Goal: Information Seeking & Learning: Learn about a topic

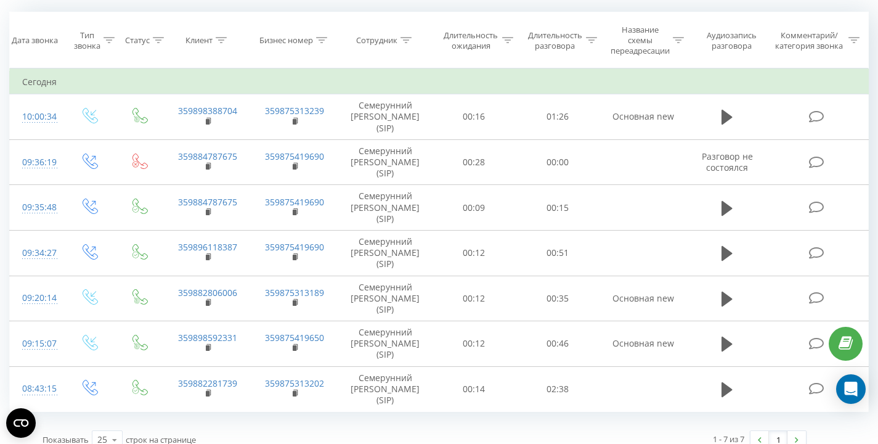
scroll to position [115, 0]
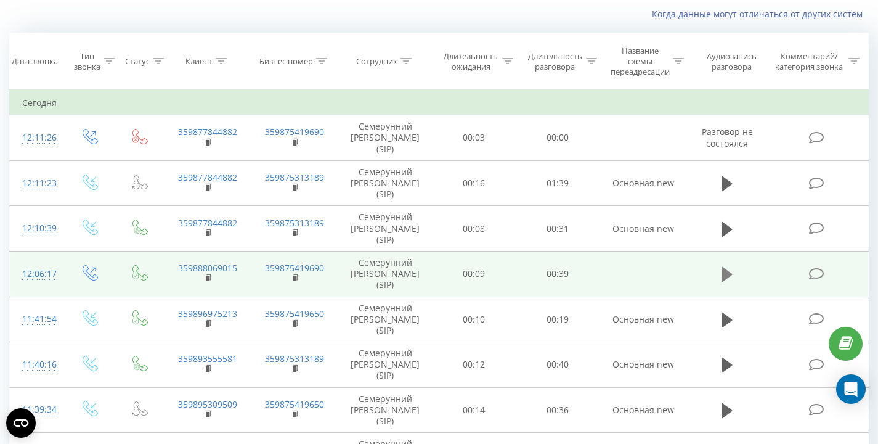
click at [723, 278] on icon at bounding box center [726, 274] width 11 height 15
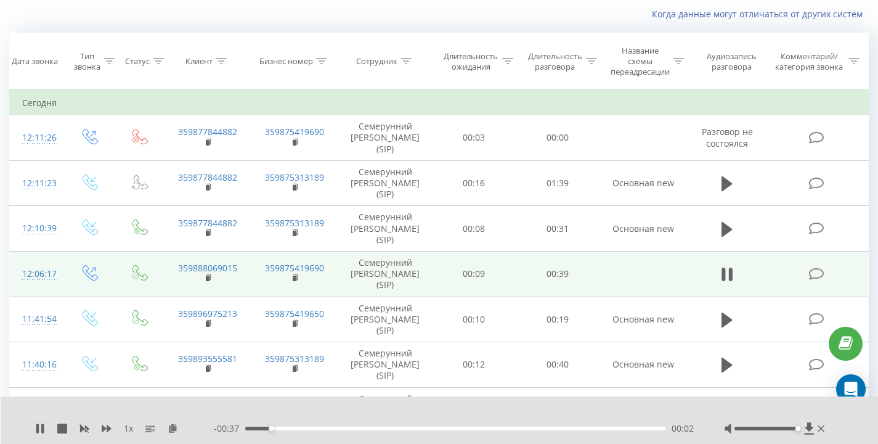
drag, startPoint x: 766, startPoint y: 429, endPoint x: 831, endPoint y: 431, distance: 64.7
click at [831, 431] on div "1 x - 00:37 00:02 00:02" at bounding box center [440, 419] width 878 height 47
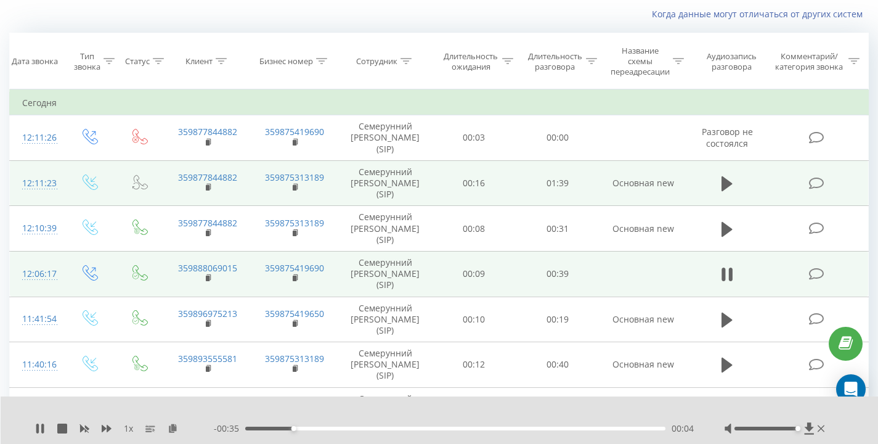
scroll to position [60, 0]
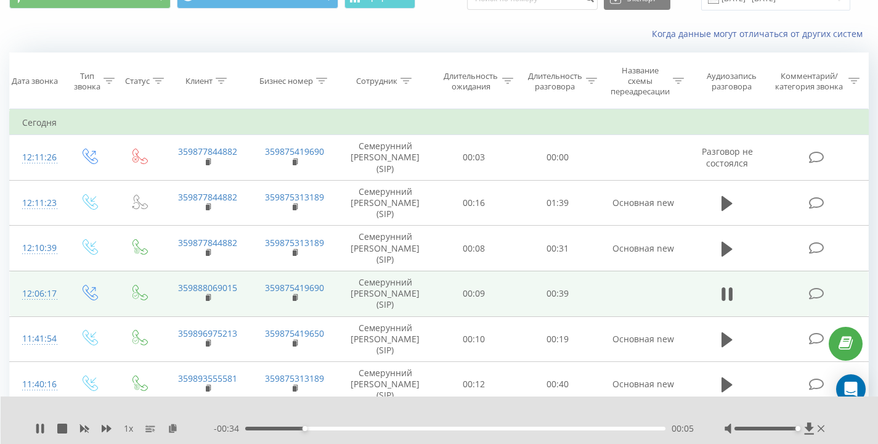
click at [416, 24] on div "Когда данные могут отличаться от других систем" at bounding box center [439, 34] width 877 height 30
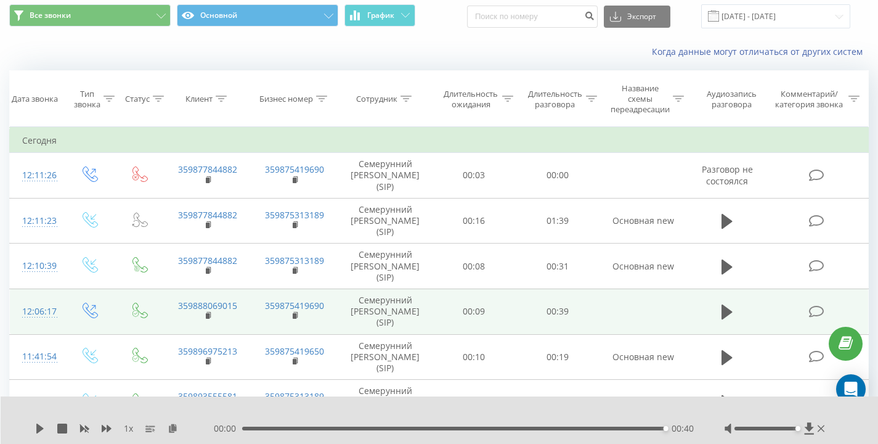
scroll to position [0, 0]
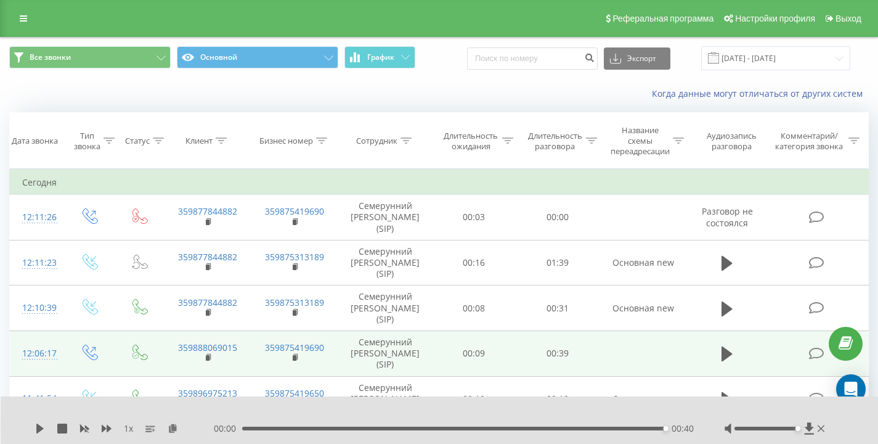
click at [446, 74] on div "Все звонки Основной График Экспорт .csv .xls .xlsx 20.08.2025 - 20.08.2025" at bounding box center [439, 58] width 877 height 41
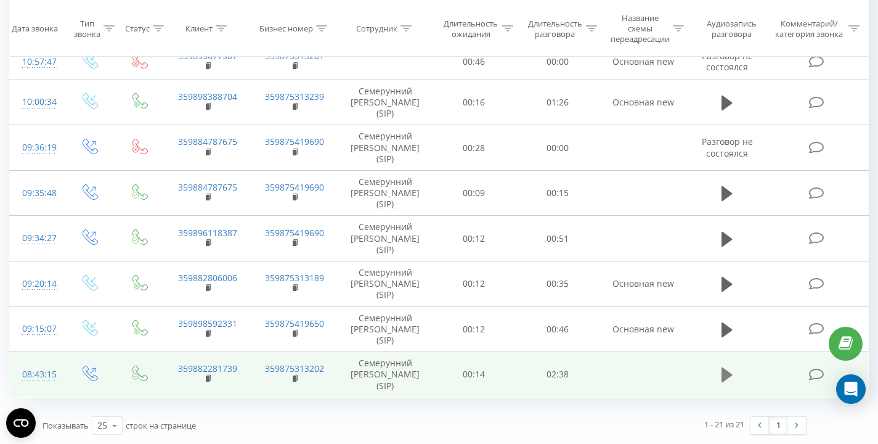
click at [728, 371] on icon at bounding box center [726, 374] width 11 height 17
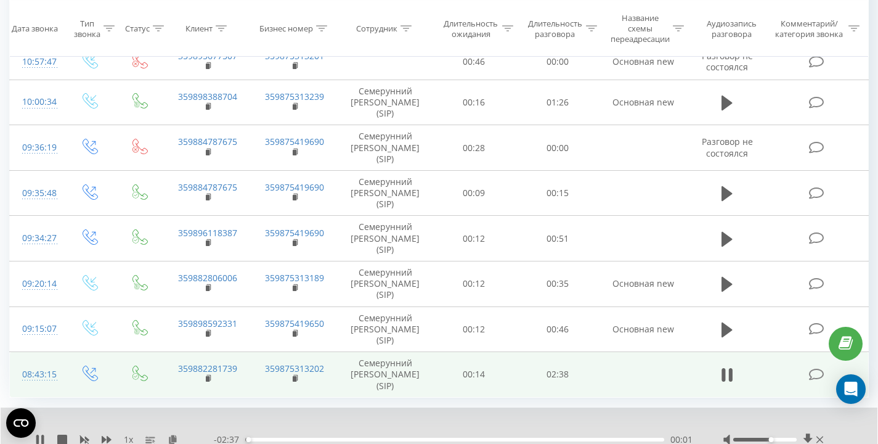
drag, startPoint x: 766, startPoint y: 438, endPoint x: 692, endPoint y: 383, distance: 92.4
click at [824, 437] on div at bounding box center [774, 439] width 103 height 12
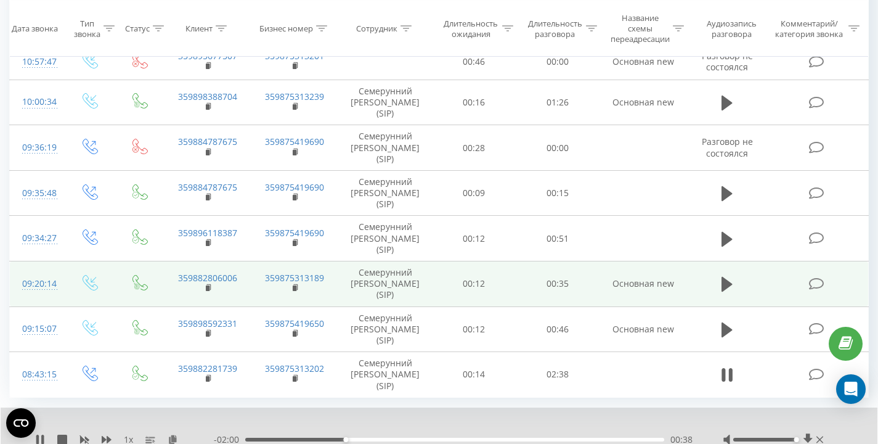
scroll to position [787, 0]
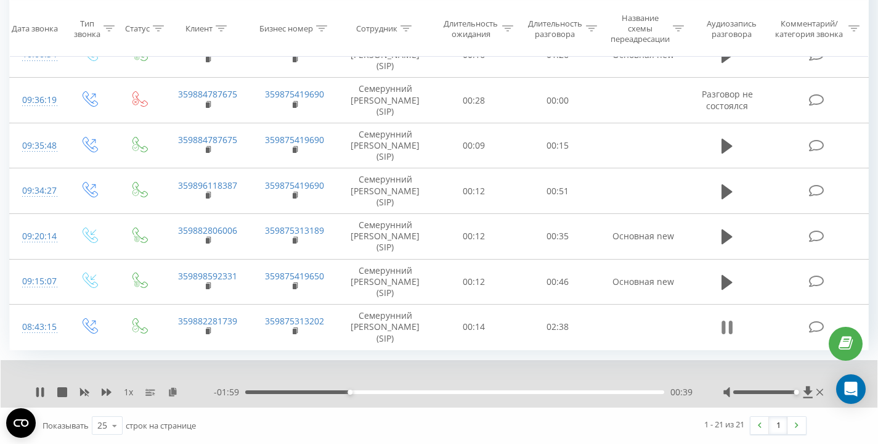
click at [726, 327] on icon at bounding box center [726, 327] width 11 height 17
click at [38, 391] on icon at bounding box center [39, 392] width 7 height 10
click at [728, 331] on icon at bounding box center [726, 327] width 11 height 17
click at [41, 388] on icon at bounding box center [40, 392] width 10 height 10
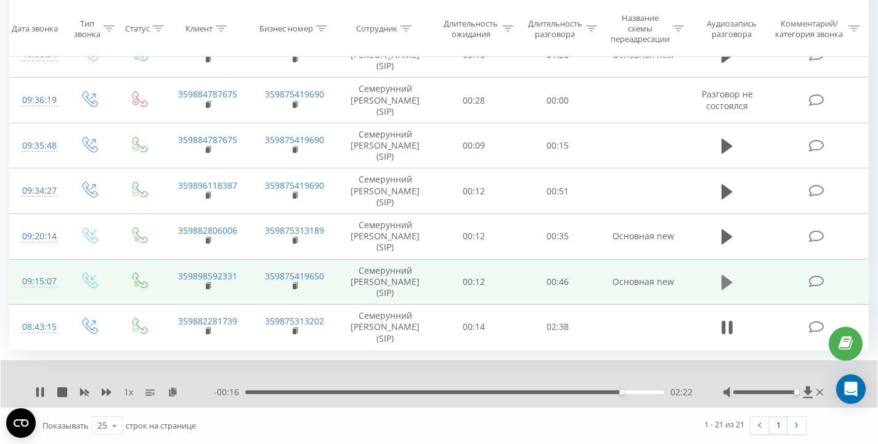
click at [723, 281] on icon at bounding box center [726, 282] width 11 height 15
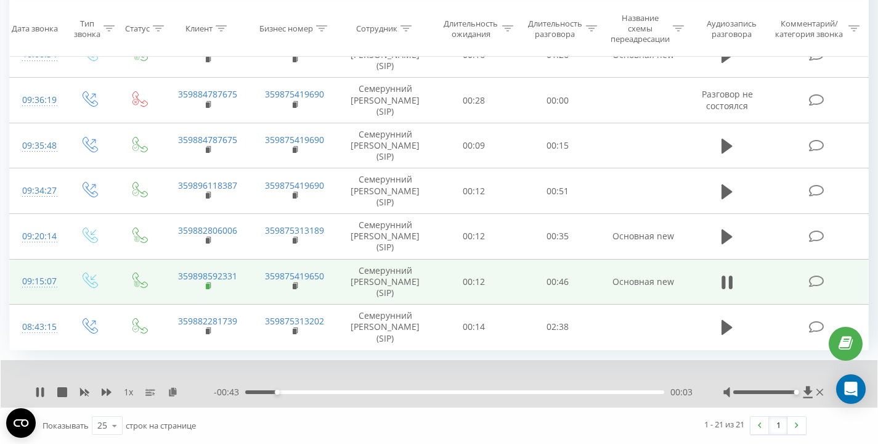
click at [208, 287] on rect at bounding box center [208, 286] width 4 height 6
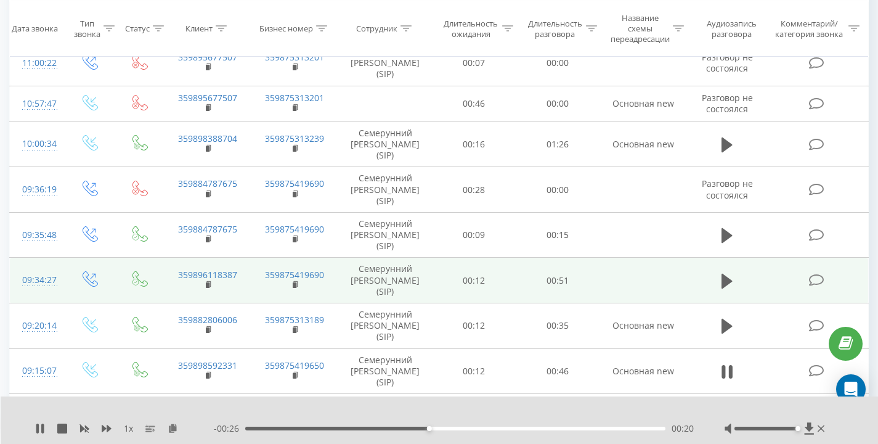
scroll to position [699, 0]
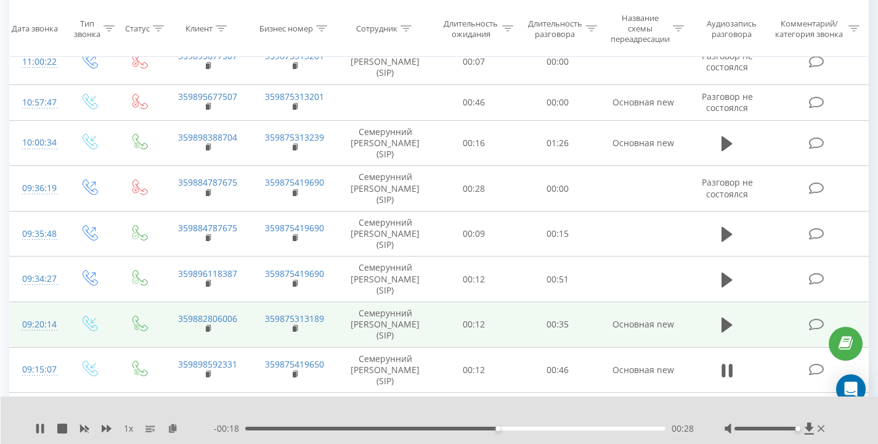
click at [753, 320] on td at bounding box center [727, 325] width 81 height 46
drag, startPoint x: 615, startPoint y: 325, endPoint x: 663, endPoint y: 327, distance: 48.1
click at [663, 327] on td "Основная new" at bounding box center [642, 325] width 87 height 46
click at [724, 323] on icon at bounding box center [726, 324] width 11 height 15
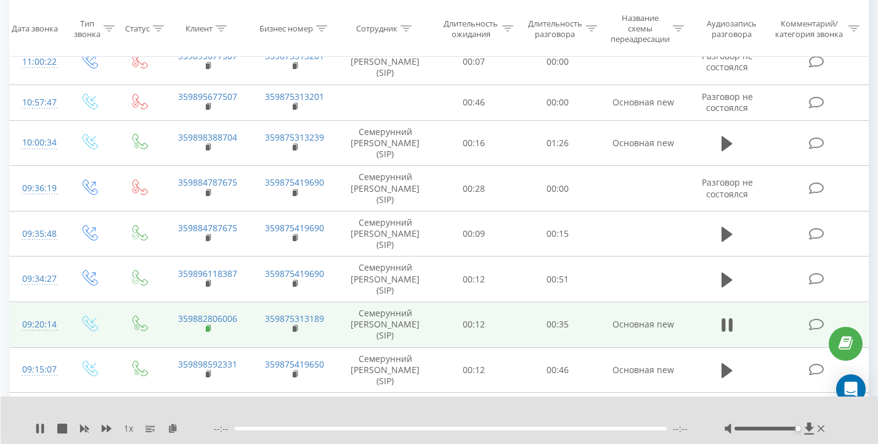
click at [208, 329] on rect at bounding box center [208, 329] width 4 height 6
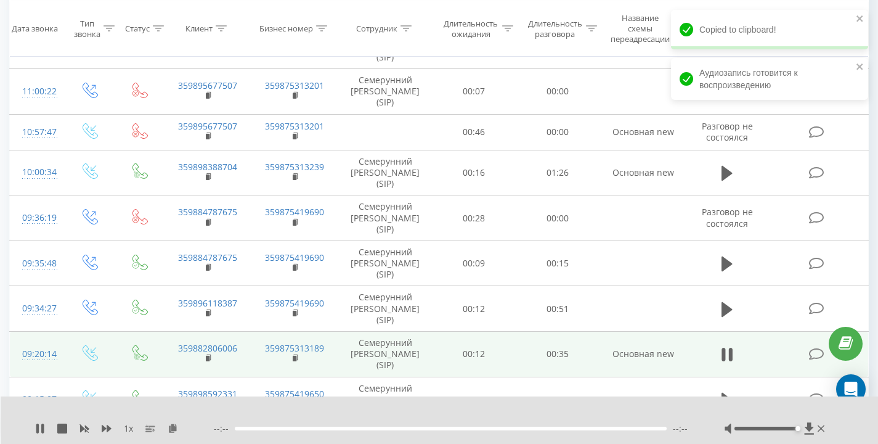
scroll to position [669, 0]
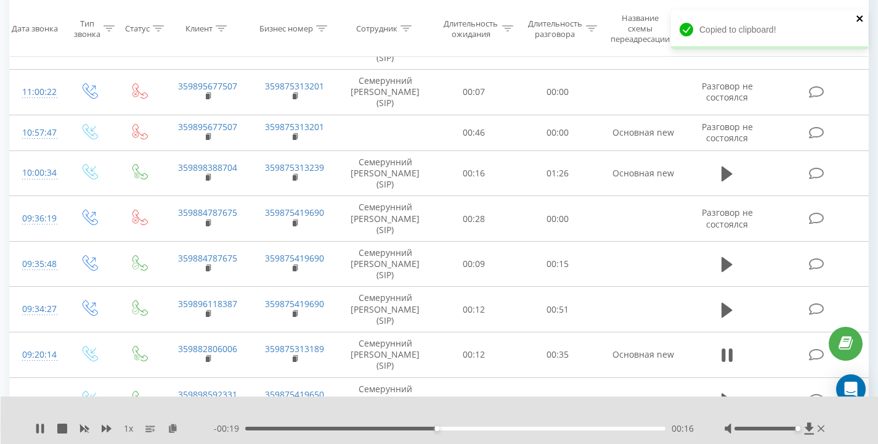
click at [859, 17] on icon "close" at bounding box center [860, 19] width 9 height 10
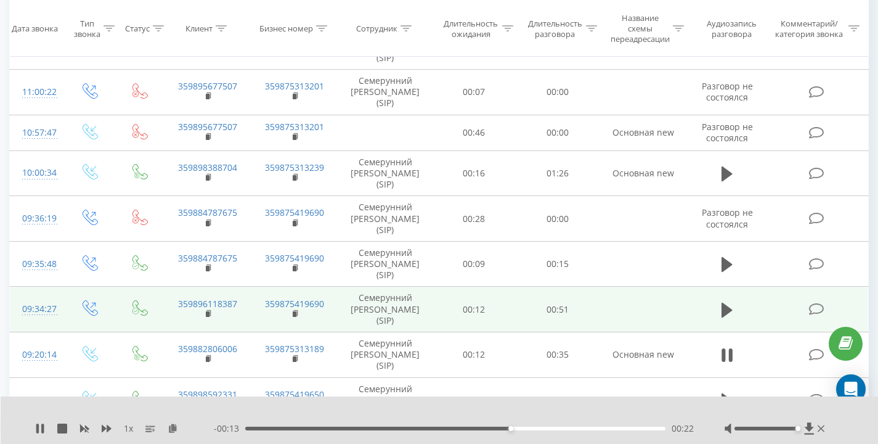
click at [702, 308] on td at bounding box center [727, 309] width 81 height 46
click at [663, 309] on td at bounding box center [642, 309] width 87 height 46
click at [704, 311] on td at bounding box center [727, 309] width 81 height 46
click at [696, 316] on td at bounding box center [727, 309] width 81 height 46
click at [725, 311] on icon at bounding box center [726, 309] width 11 height 15
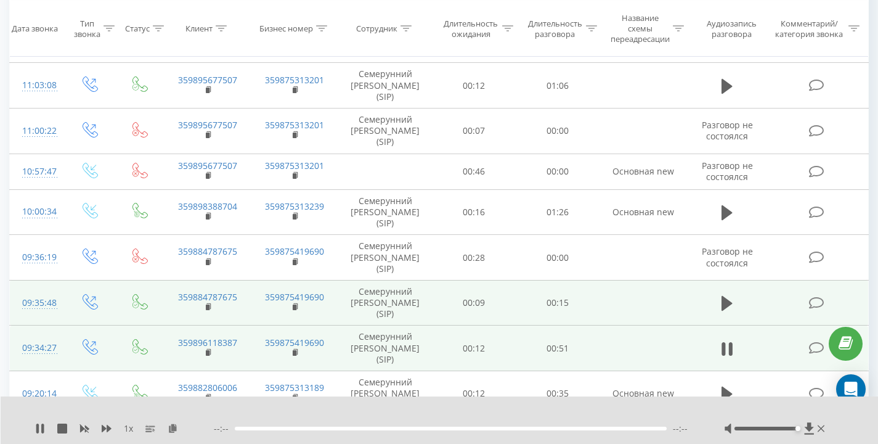
scroll to position [614, 0]
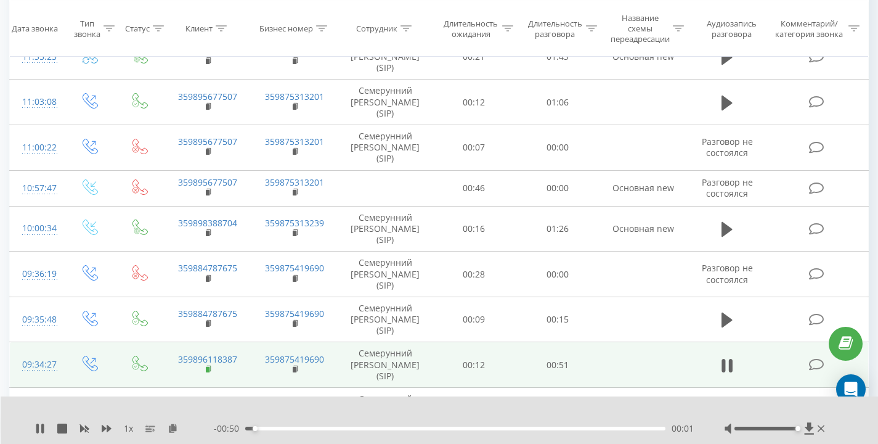
click at [209, 369] on rect at bounding box center [208, 370] width 4 height 6
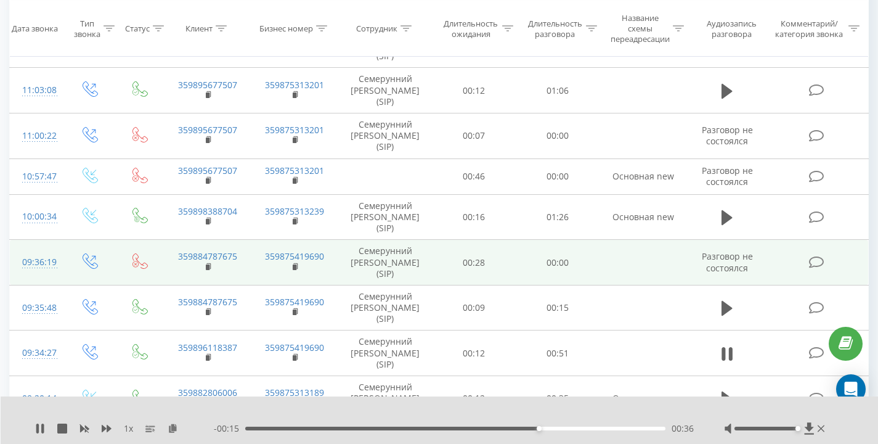
scroll to position [617, 0]
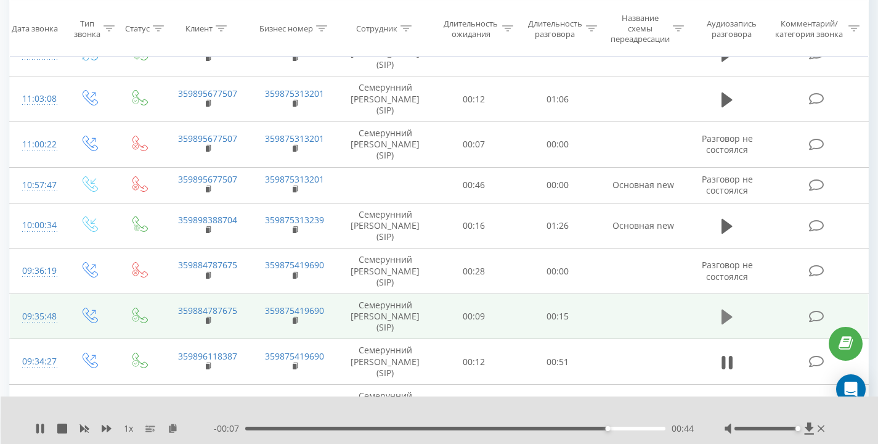
click at [725, 316] on icon at bounding box center [726, 316] width 11 height 15
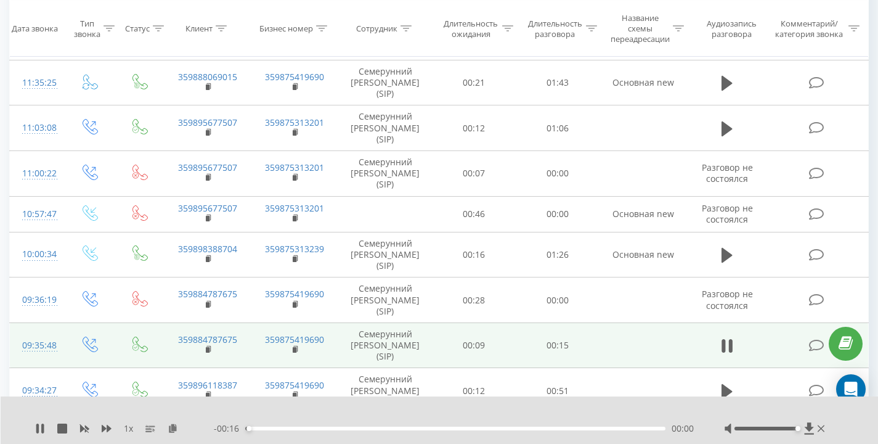
scroll to position [585, 0]
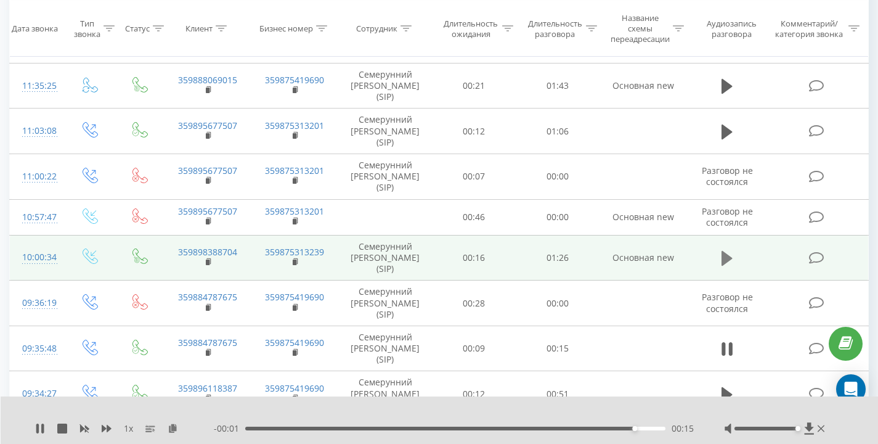
click at [729, 257] on icon at bounding box center [726, 258] width 11 height 15
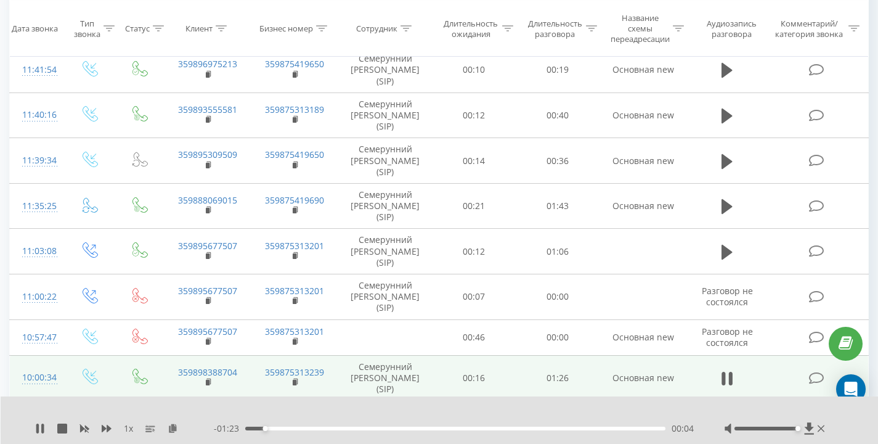
scroll to position [467, 0]
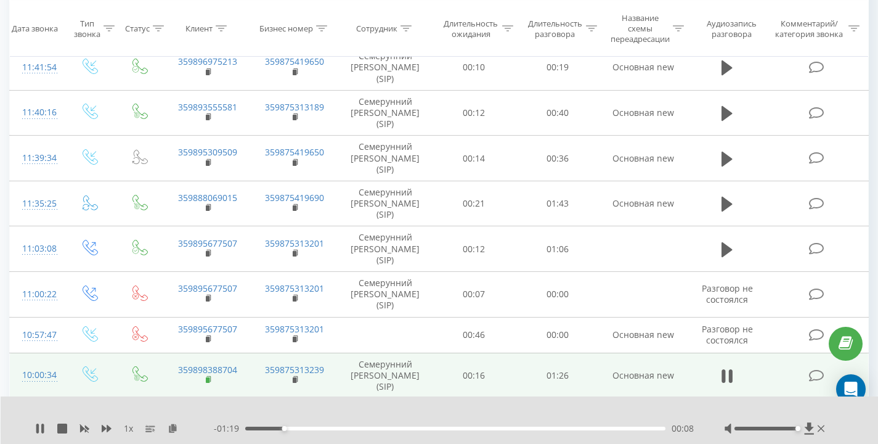
click at [208, 380] on rect at bounding box center [208, 380] width 4 height 6
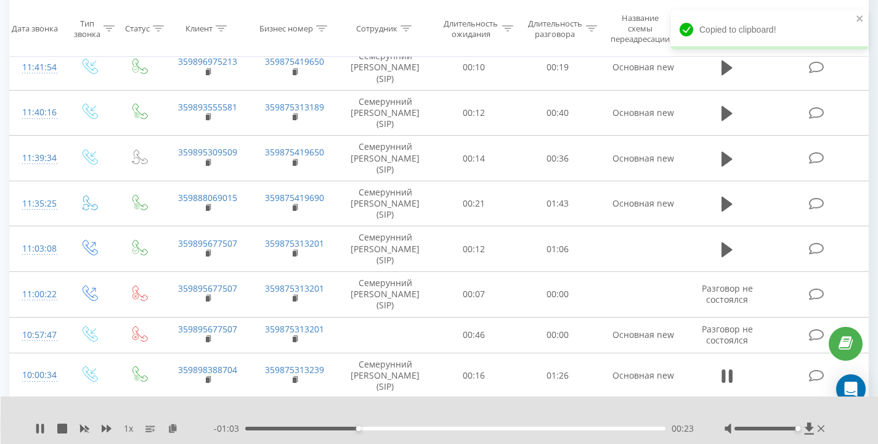
click at [871, 164] on div "Все звонки Основной График Экспорт .csv .xls .xlsx 20.08.2025 - 20.08.2025 Когд…" at bounding box center [439, 143] width 878 height 1147
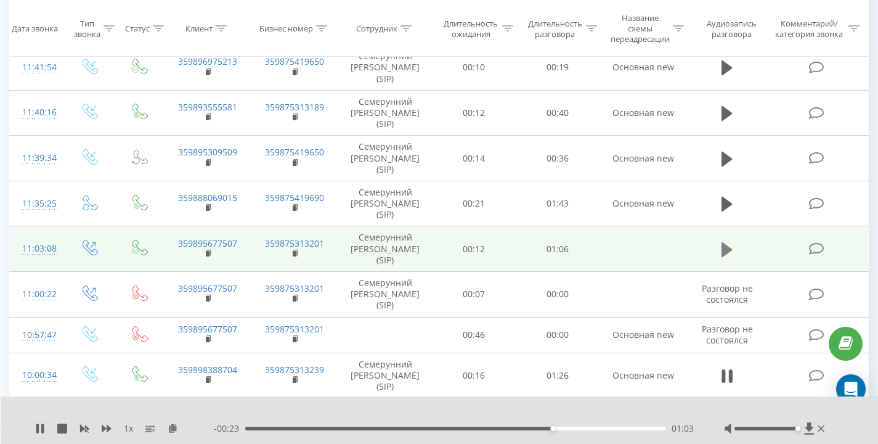
click at [725, 248] on icon at bounding box center [726, 249] width 11 height 15
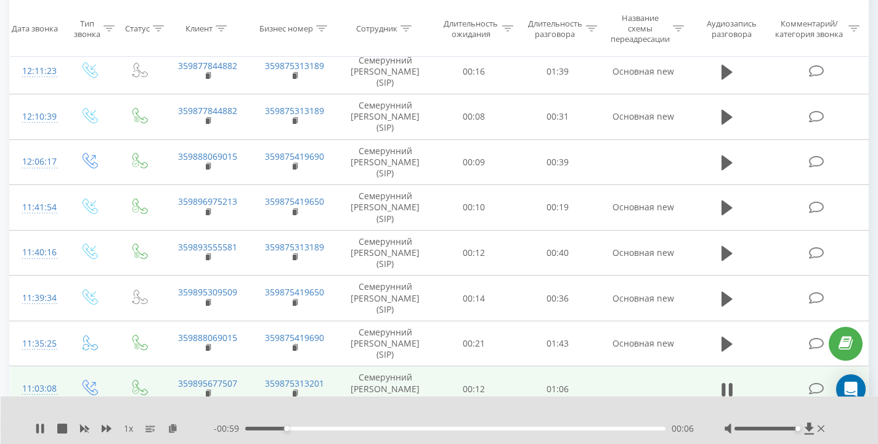
scroll to position [338, 0]
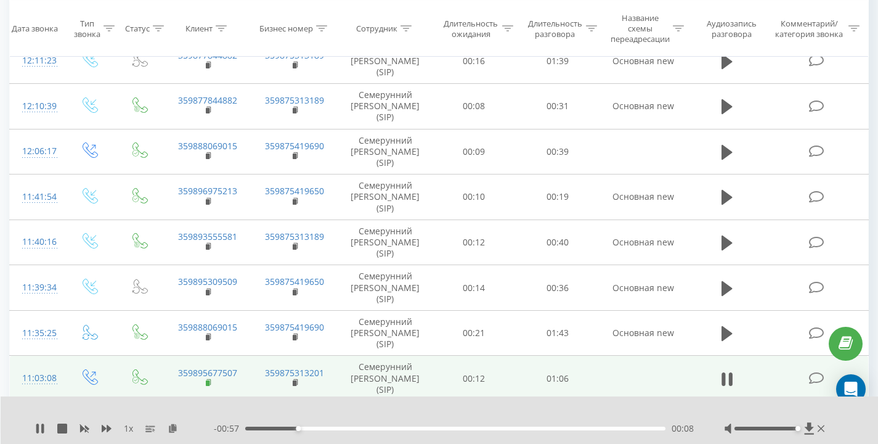
click at [208, 382] on rect at bounding box center [208, 383] width 4 height 6
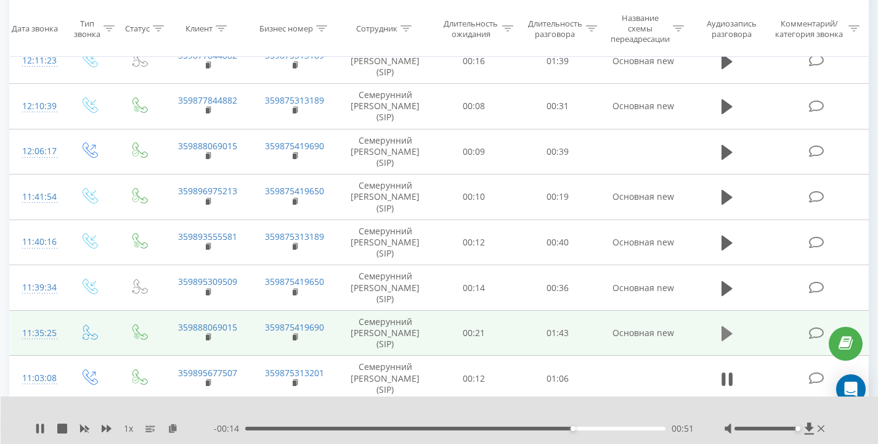
click at [726, 333] on icon at bounding box center [726, 333] width 11 height 15
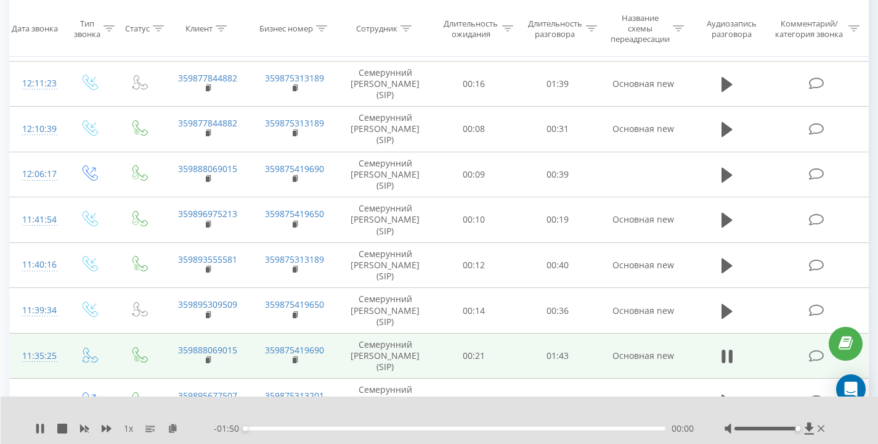
scroll to position [307, 0]
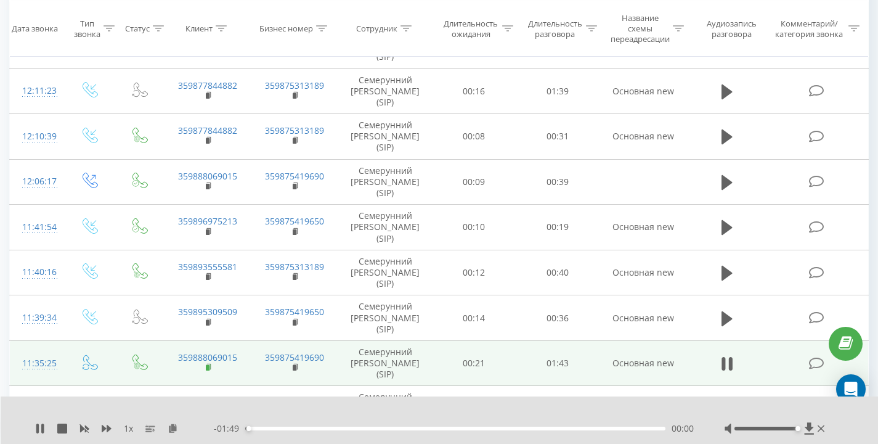
click at [208, 369] on rect at bounding box center [208, 368] width 4 height 6
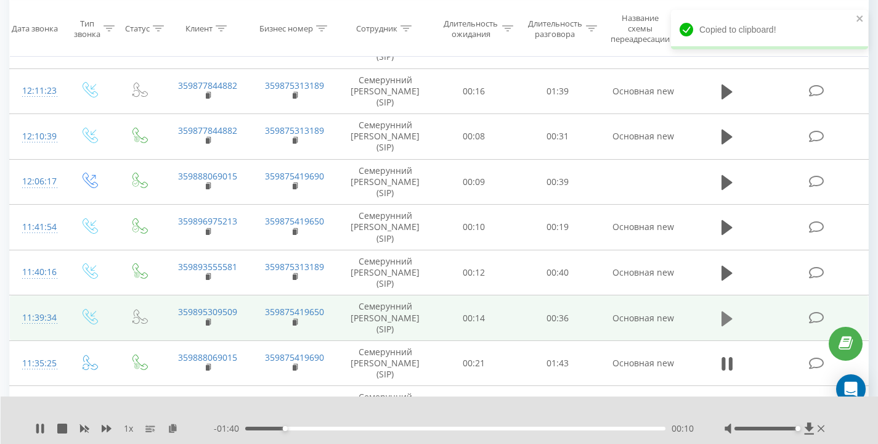
click at [728, 326] on icon at bounding box center [726, 318] width 11 height 17
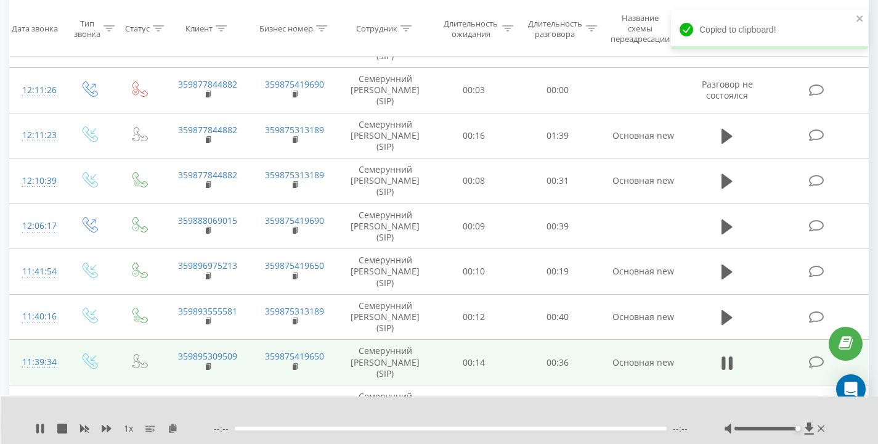
scroll to position [262, 0]
click at [209, 367] on icon at bounding box center [209, 367] width 7 height 9
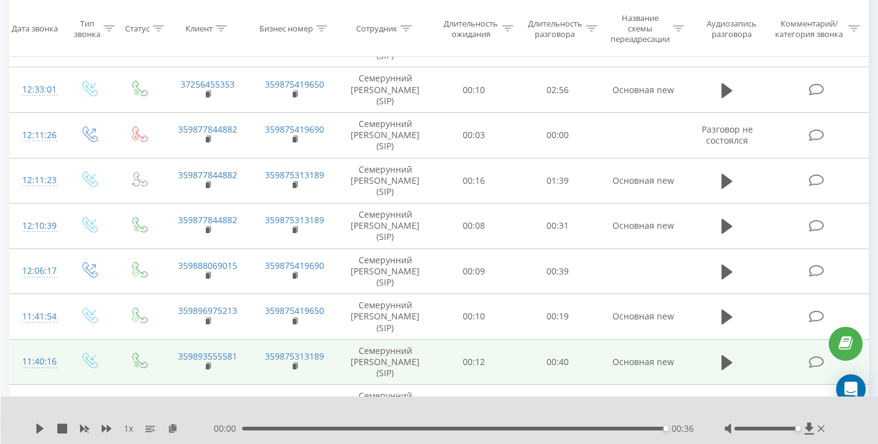
scroll to position [214, 0]
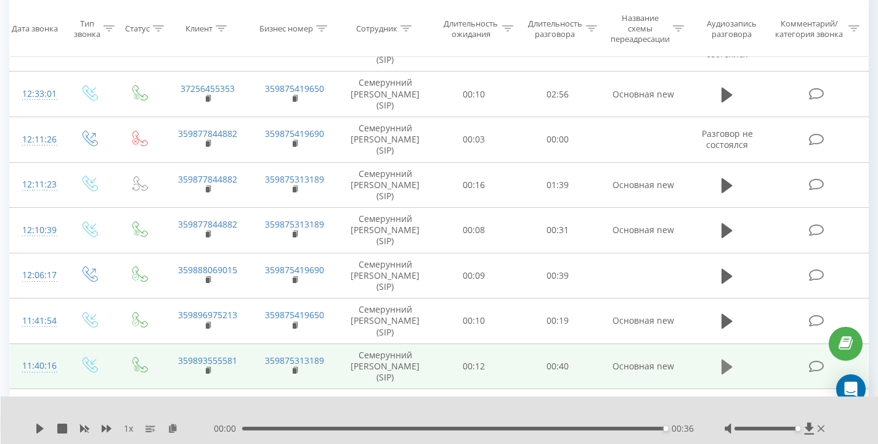
click at [726, 363] on icon at bounding box center [726, 366] width 11 height 15
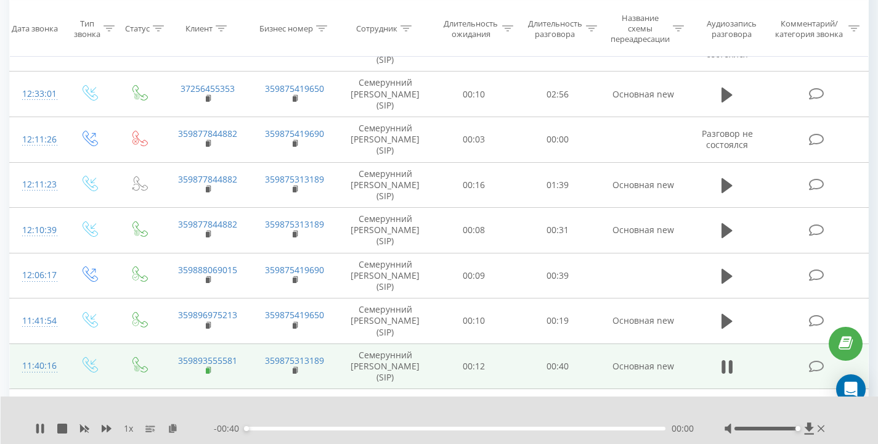
click at [208, 370] on rect at bounding box center [208, 371] width 4 height 6
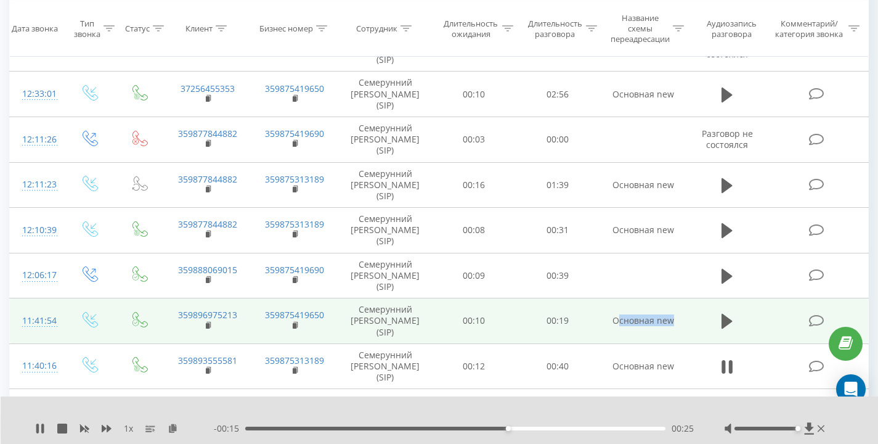
drag, startPoint x: 662, startPoint y: 322, endPoint x: 674, endPoint y: 323, distance: 12.3
click at [674, 323] on td "Основная new" at bounding box center [642, 321] width 87 height 46
click at [619, 311] on td "Основная new" at bounding box center [642, 321] width 87 height 46
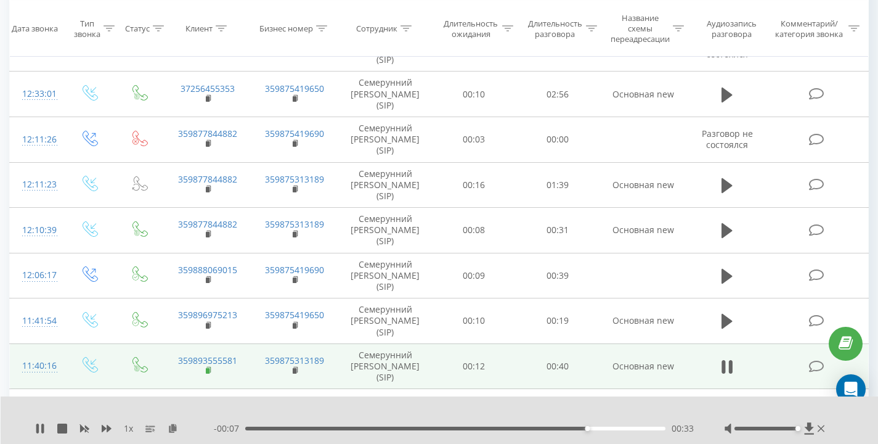
click at [208, 371] on rect at bounding box center [208, 371] width 4 height 6
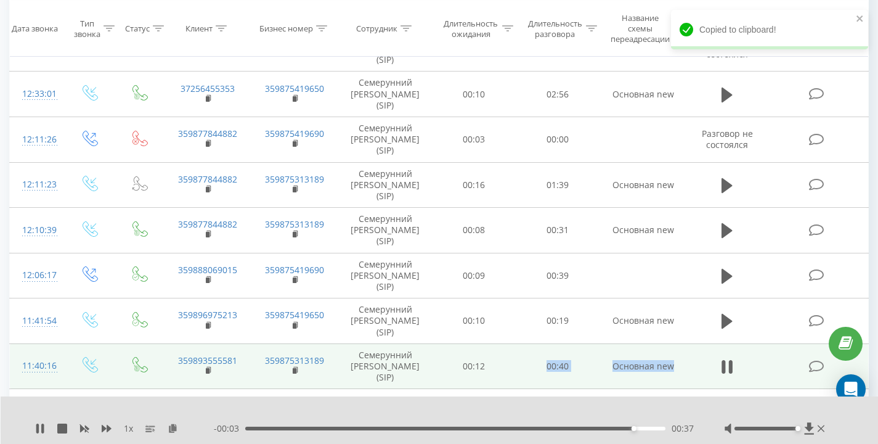
drag, startPoint x: 539, startPoint y: 367, endPoint x: 672, endPoint y: 369, distance: 133.1
click at [672, 369] on tr "11:40:16 359893555581 359875313189 Семерунний Дмитрий Андреевич (SIP) 00:12 00:…" at bounding box center [439, 366] width 859 height 46
click at [672, 369] on td "Основная new" at bounding box center [642, 366] width 87 height 46
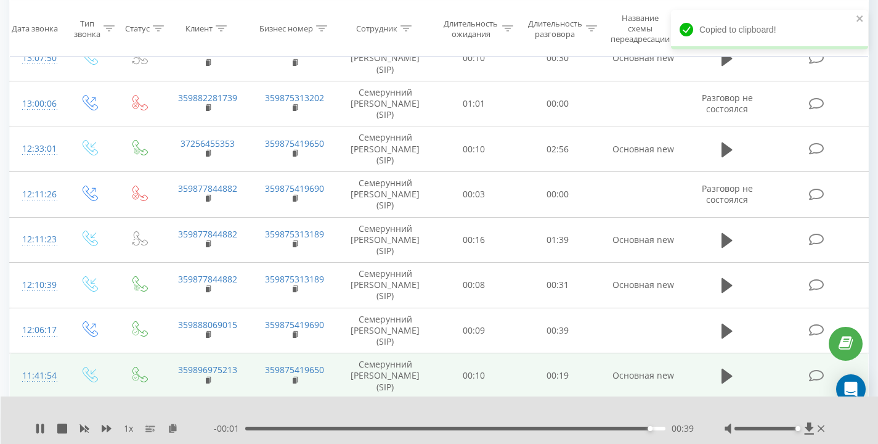
scroll to position [156, 0]
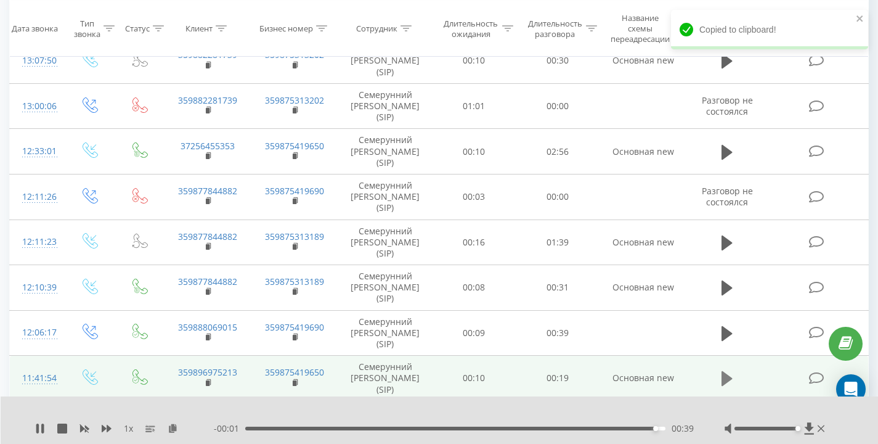
click at [726, 380] on icon at bounding box center [726, 378] width 11 height 15
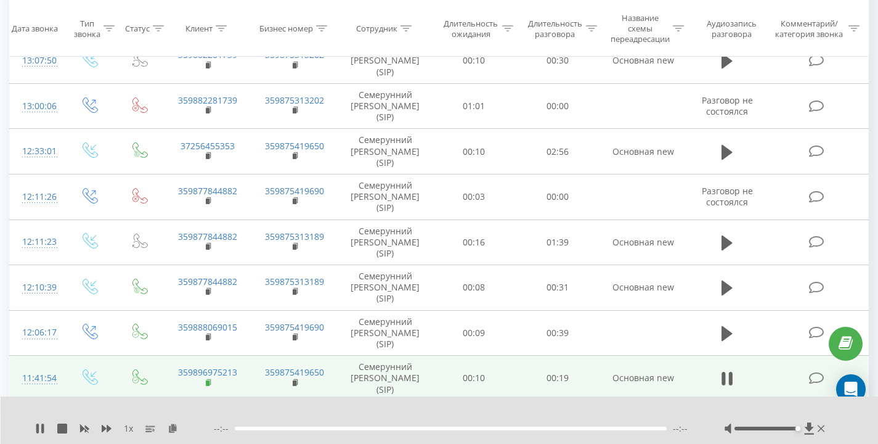
click at [208, 383] on rect at bounding box center [208, 383] width 4 height 6
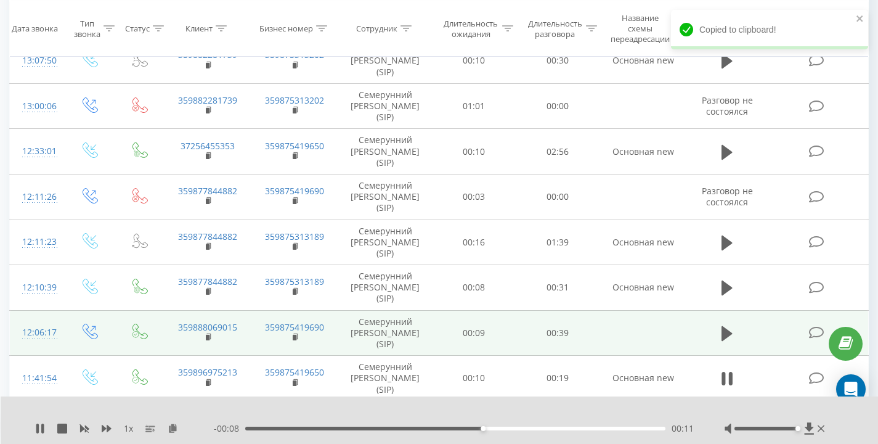
click at [672, 328] on td at bounding box center [642, 333] width 87 height 46
click at [728, 333] on icon at bounding box center [726, 333] width 11 height 15
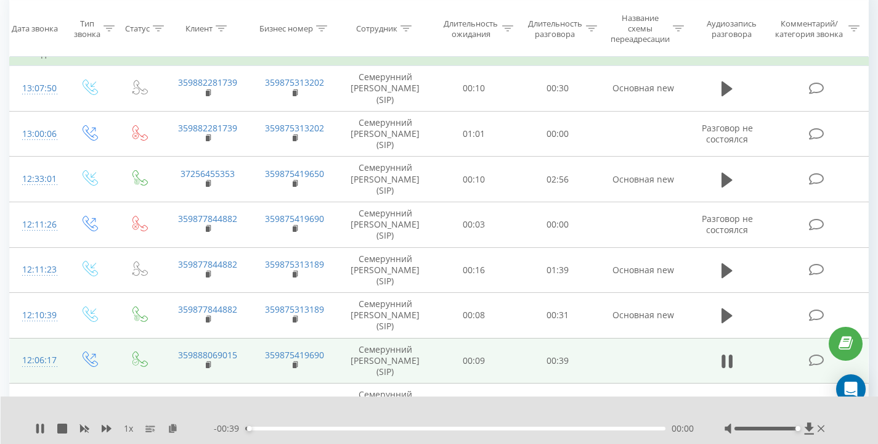
scroll to position [126, 0]
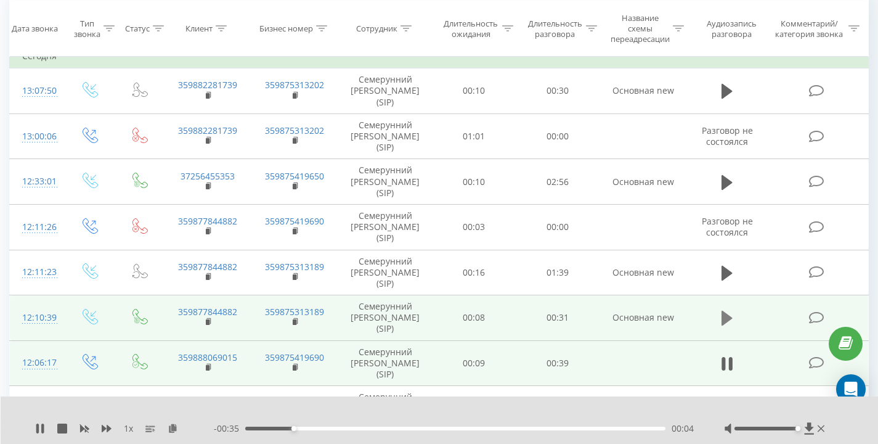
click at [726, 314] on icon at bounding box center [726, 318] width 11 height 15
click at [208, 322] on rect at bounding box center [208, 322] width 4 height 6
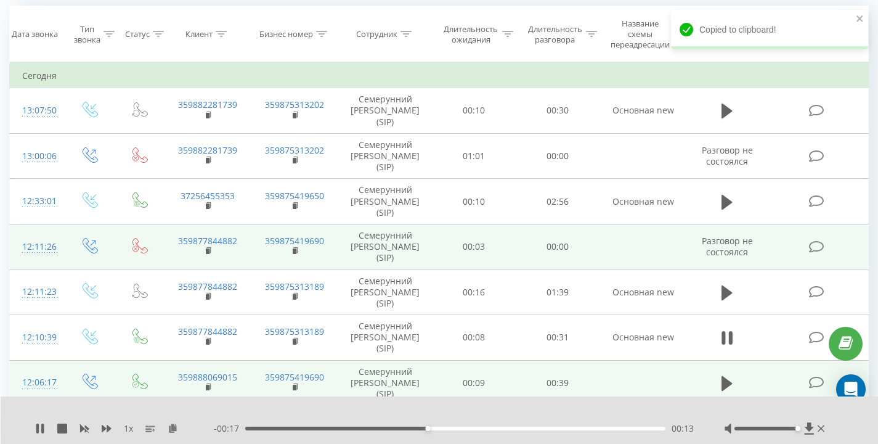
scroll to position [89, 0]
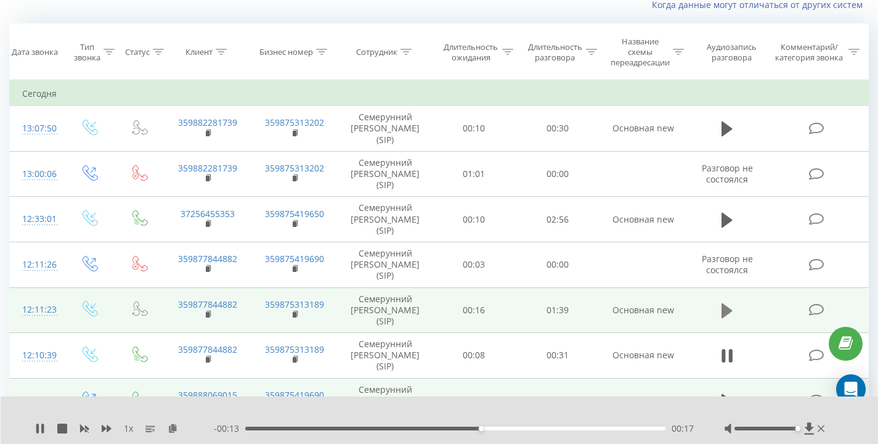
click at [726, 308] on icon at bounding box center [726, 310] width 11 height 15
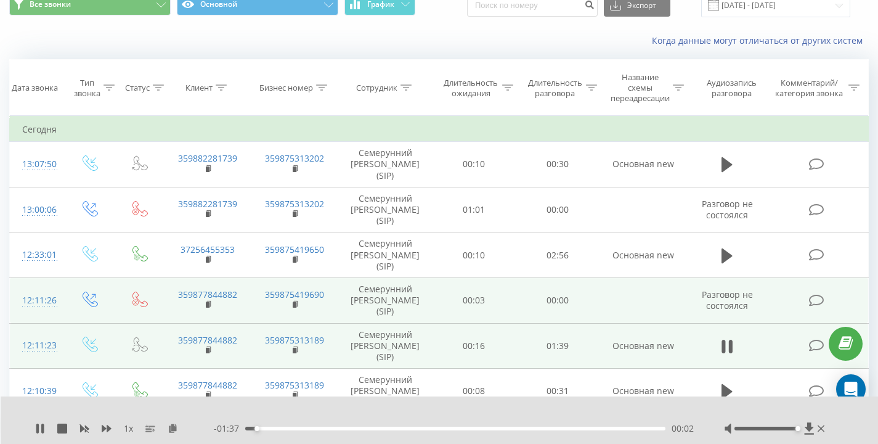
scroll to position [52, 0]
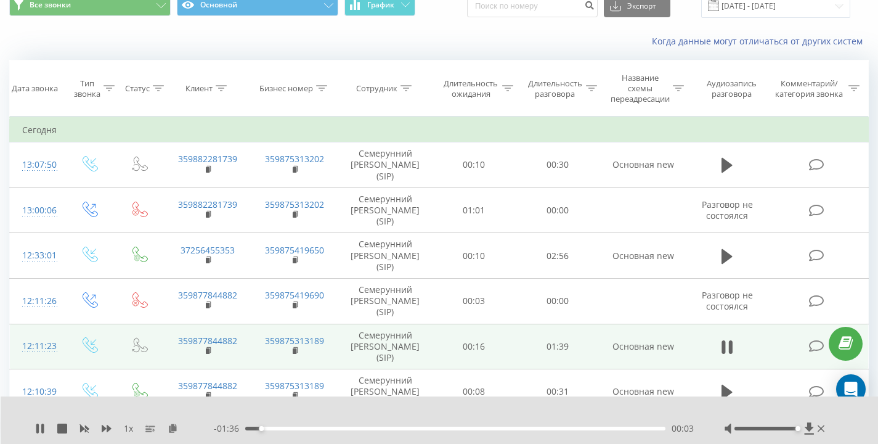
click at [608, 427] on div "00:03" at bounding box center [455, 428] width 420 height 4
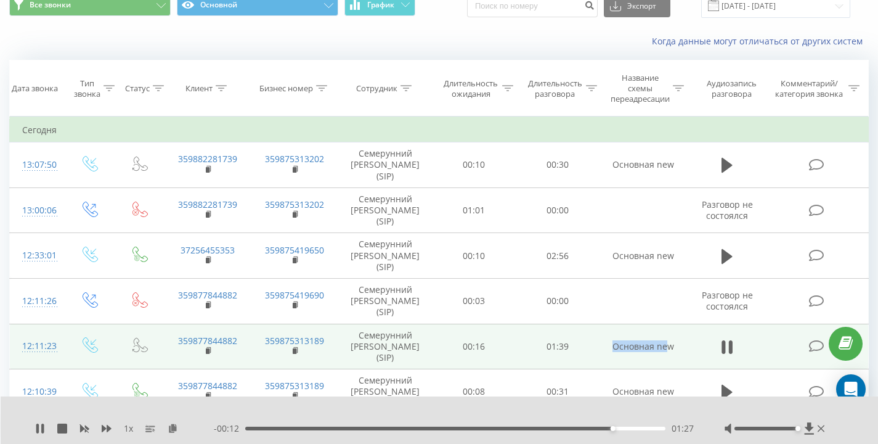
drag, startPoint x: 615, startPoint y: 343, endPoint x: 674, endPoint y: 345, distance: 59.2
click at [674, 345] on td "Основная new" at bounding box center [642, 346] width 87 height 46
drag, startPoint x: 681, startPoint y: 346, endPoint x: 519, endPoint y: 349, distance: 162.1
click at [521, 349] on tr "12:11:23 359877844882 359875313189 Семерунний Дмитрий Андреевич (SIP) 00:16 01:…" at bounding box center [439, 346] width 859 height 46
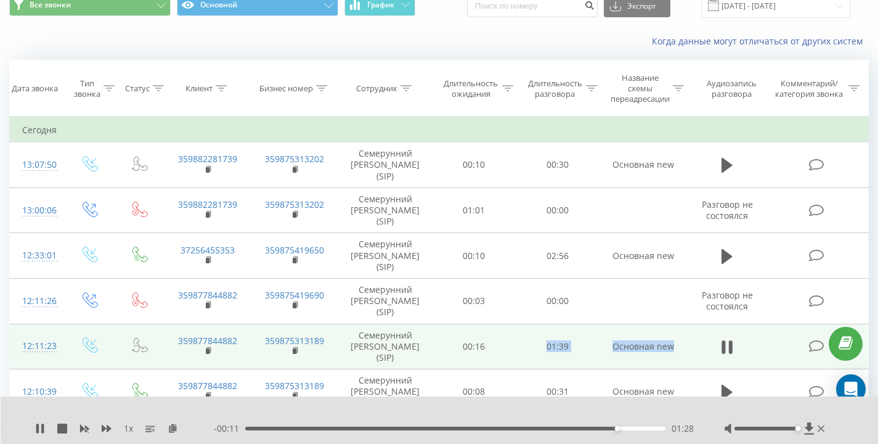
click at [518, 349] on td "01:39" at bounding box center [558, 346] width 84 height 46
drag, startPoint x: 571, startPoint y: 346, endPoint x: 588, endPoint y: 346, distance: 17.9
click at [588, 346] on td "01:39" at bounding box center [558, 346] width 84 height 46
drag, startPoint x: 588, startPoint y: 346, endPoint x: 519, endPoint y: 346, distance: 69.0
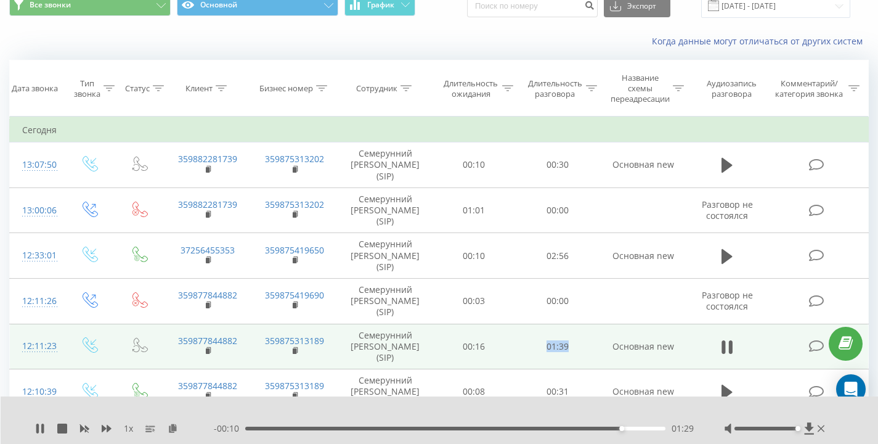
click at [519, 346] on td "01:39" at bounding box center [558, 346] width 84 height 46
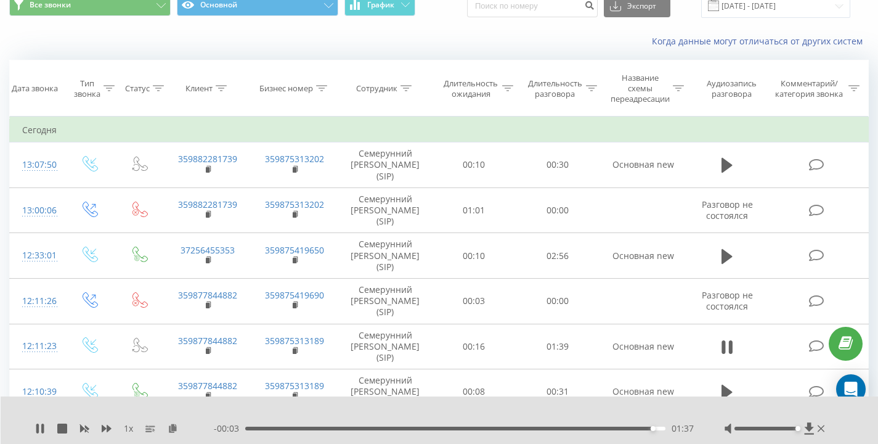
click at [619, 390] on td "Основная new" at bounding box center [642, 392] width 87 height 46
click at [583, 428] on div "01:37" at bounding box center [455, 428] width 420 height 4
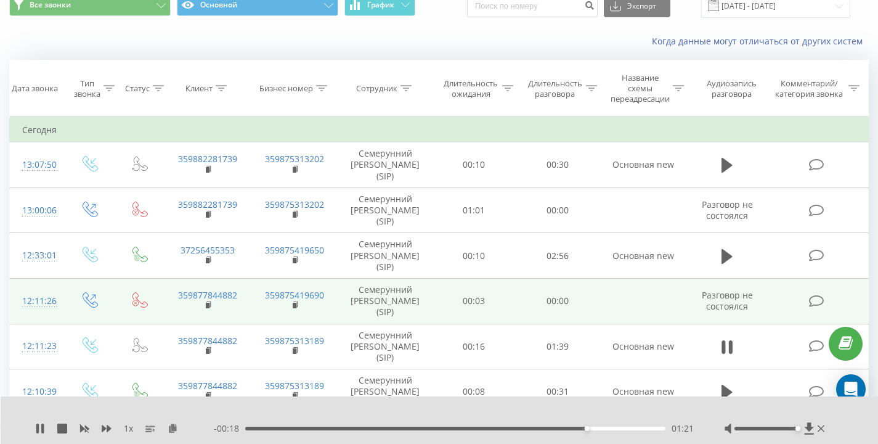
click at [632, 307] on td at bounding box center [642, 301] width 87 height 46
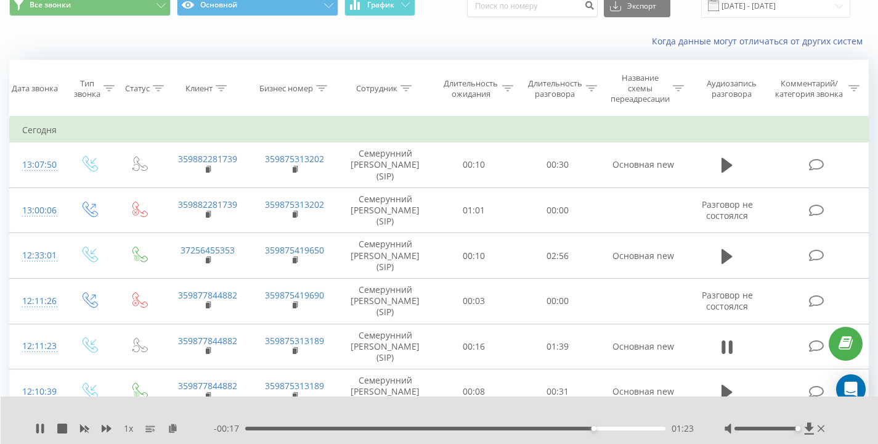
click at [548, 428] on div "01:23" at bounding box center [455, 428] width 420 height 4
click at [489, 430] on div "- 00:26 01:14 01:14" at bounding box center [454, 428] width 480 height 12
click at [490, 429] on div "00:58" at bounding box center [455, 428] width 420 height 4
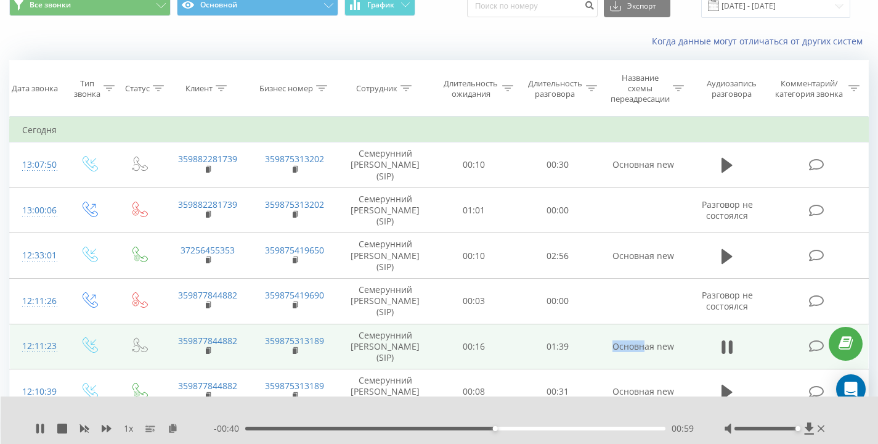
drag, startPoint x: 609, startPoint y: 346, endPoint x: 676, endPoint y: 349, distance: 67.2
click at [676, 349] on td "Основная new" at bounding box center [642, 346] width 87 height 46
drag, startPoint x: 681, startPoint y: 347, endPoint x: 520, endPoint y: 349, distance: 161.4
click at [520, 349] on tr "12:11:23 359877844882 359875313189 Семерунний Дмитрий Андреевич (SIP) 00:16 01:…" at bounding box center [439, 346] width 859 height 46
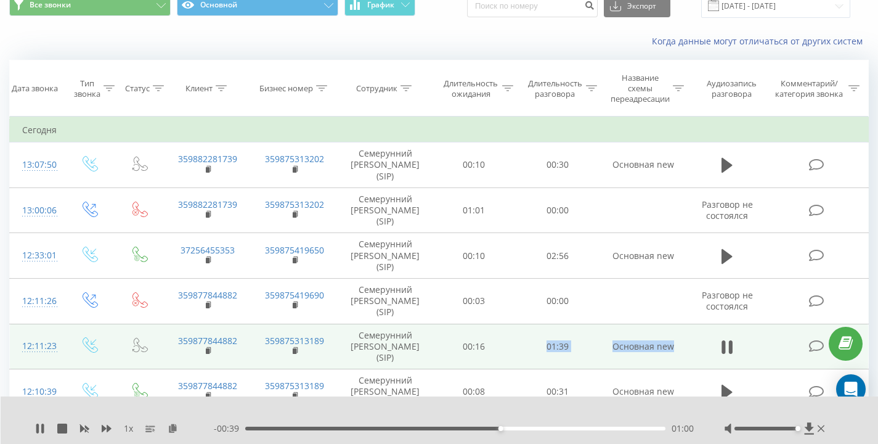
click at [520, 349] on td "01:39" at bounding box center [558, 346] width 84 height 46
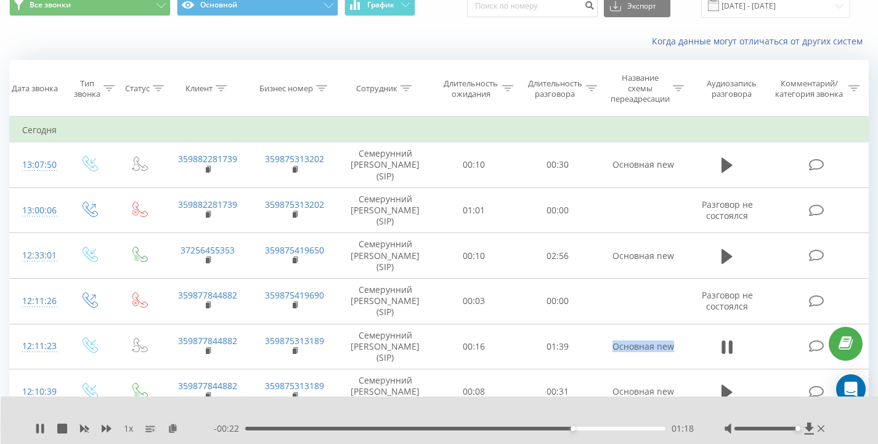
drag, startPoint x: 606, startPoint y: 346, endPoint x: 696, endPoint y: 345, distance: 90.0
click at [693, 345] on tr "12:11:23 359877844882 359875313189 Семерунний Дмитрий Андреевич (SIP) 00:16 01:…" at bounding box center [439, 346] width 859 height 46
click at [696, 345] on td at bounding box center [727, 346] width 81 height 46
drag, startPoint x: 628, startPoint y: 351, endPoint x: 581, endPoint y: 351, distance: 47.4
click at [582, 351] on tr "12:11:23 359877844882 359875313189 Семерунний Дмитрий Андреевич (SIP) 00:16 01:…" at bounding box center [439, 346] width 859 height 46
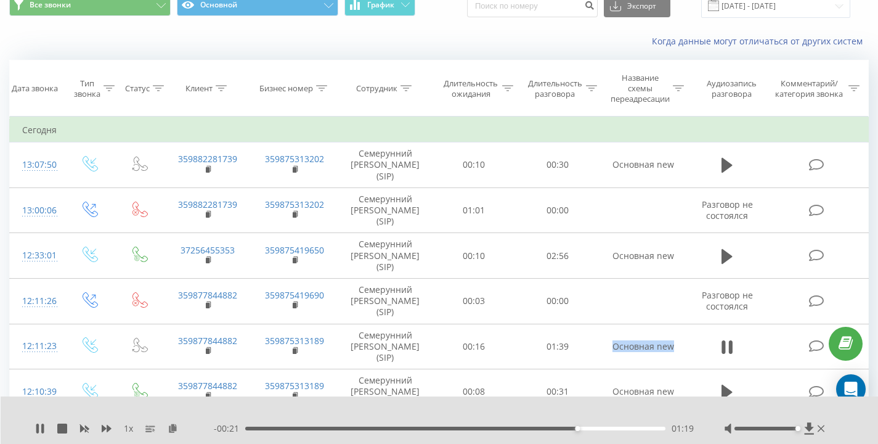
click at [581, 351] on td "01:39" at bounding box center [558, 346] width 84 height 46
click at [343, 428] on div "01:21" at bounding box center [455, 428] width 420 height 4
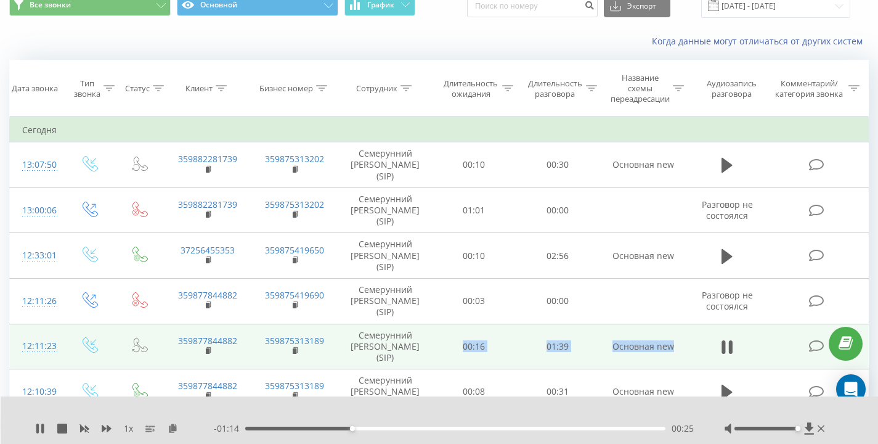
drag, startPoint x: 439, startPoint y: 339, endPoint x: 682, endPoint y: 343, distance: 243.4
click at [682, 343] on tr "12:11:23 359877844882 359875313189 Семерунний Дмитрий Андреевич (SIP) 00:16 01:…" at bounding box center [439, 346] width 859 height 46
click at [682, 343] on td "Основная new" at bounding box center [642, 346] width 87 height 46
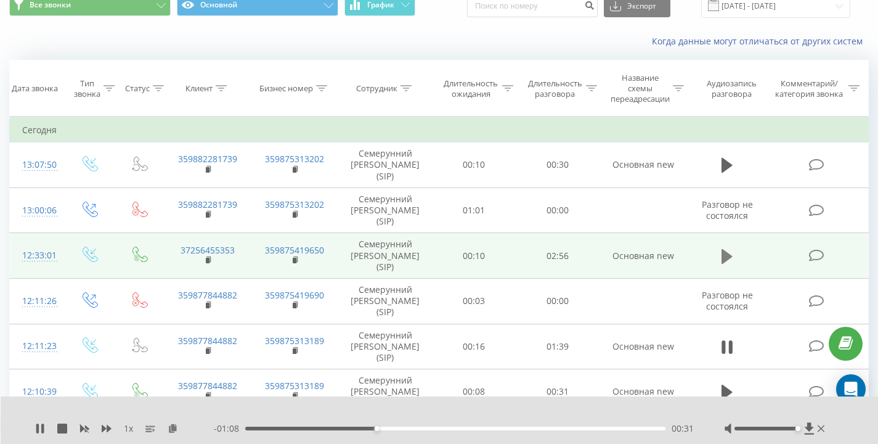
click at [721, 255] on icon at bounding box center [726, 256] width 11 height 17
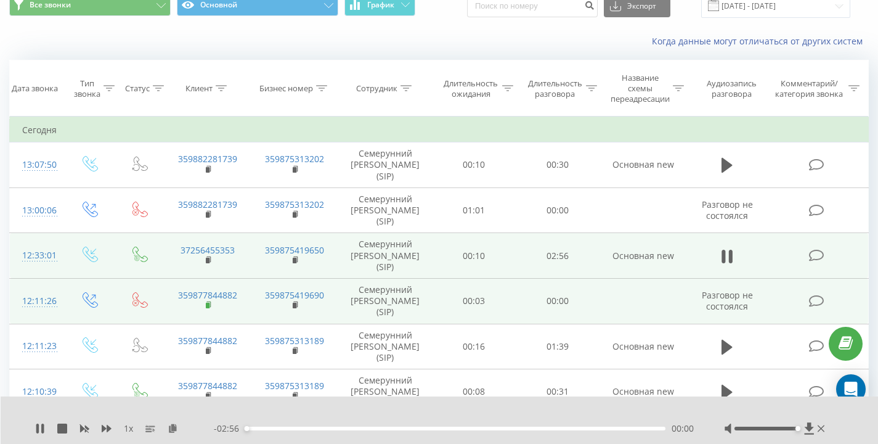
click at [208, 306] on rect at bounding box center [208, 306] width 4 height 6
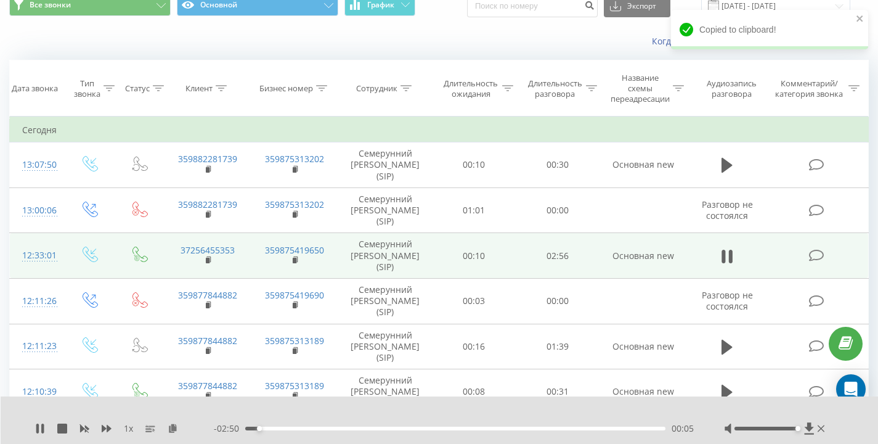
click at [628, 428] on div "00:05" at bounding box center [455, 428] width 420 height 4
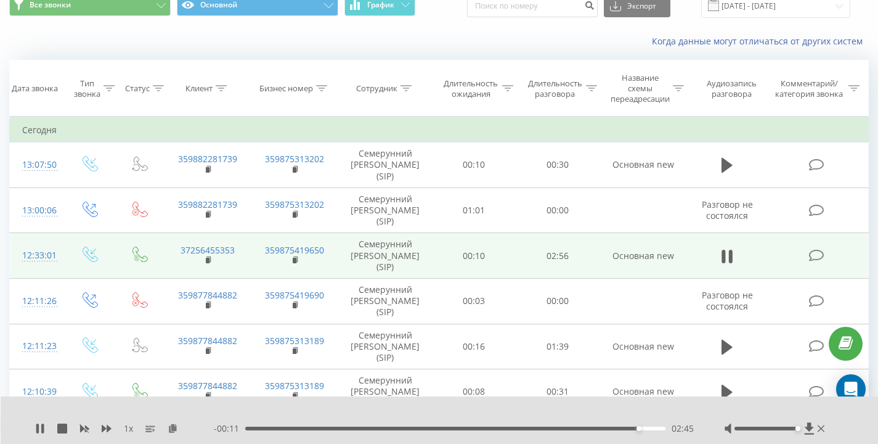
click at [471, 25] on div "Все звонки Основной График Экспорт .csv .xls .xlsx [DATE] - [DATE]" at bounding box center [439, 5] width 877 height 41
click at [208, 261] on rect at bounding box center [208, 261] width 4 height 6
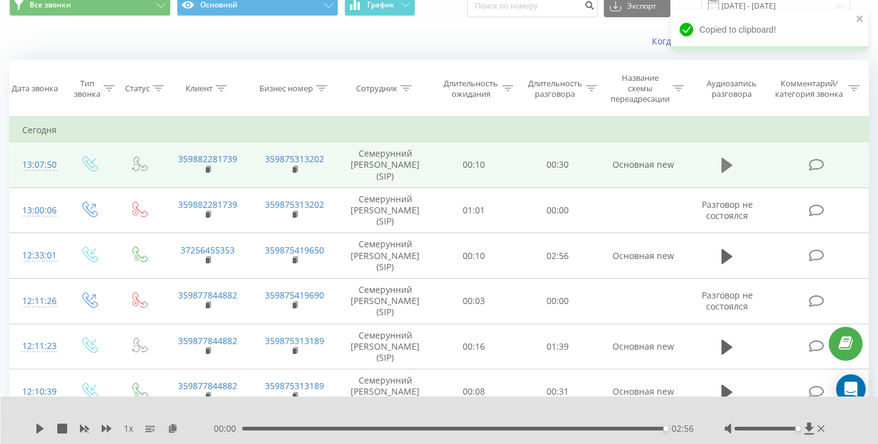
click at [731, 168] on icon at bounding box center [726, 164] width 11 height 17
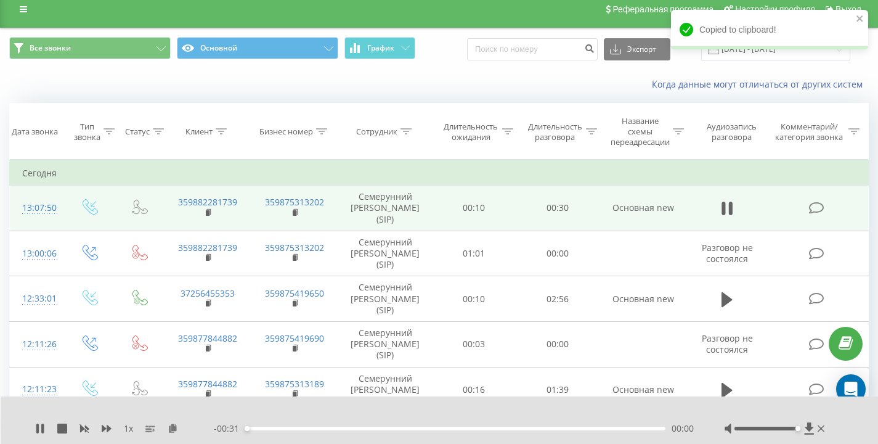
scroll to position [9, 0]
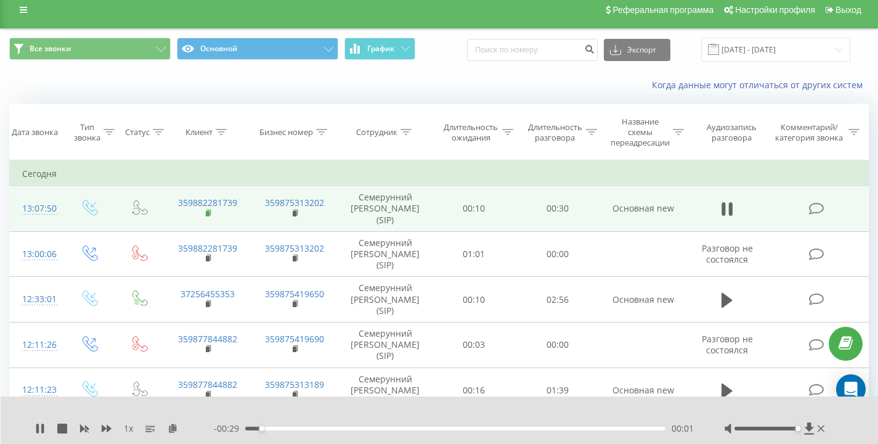
click at [208, 213] on rect at bounding box center [208, 214] width 4 height 6
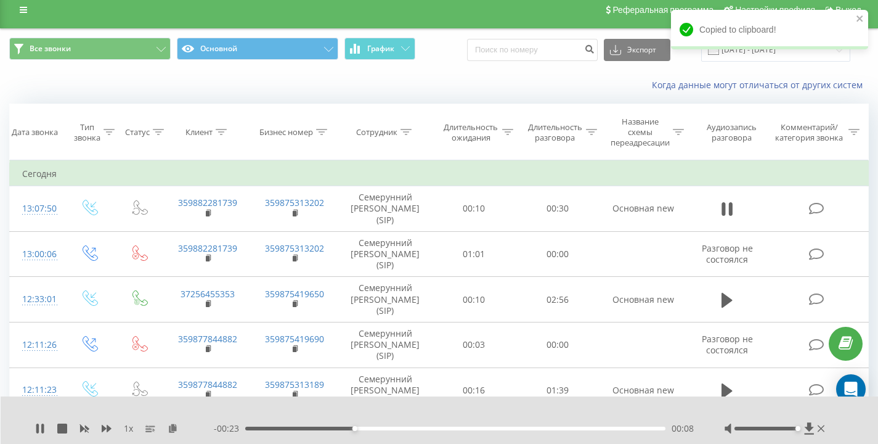
click at [258, 85] on div "Когда данные могут отличаться от других систем" at bounding box center [439, 85] width 877 height 30
click at [858, 17] on icon "close" at bounding box center [859, 18] width 6 height 6
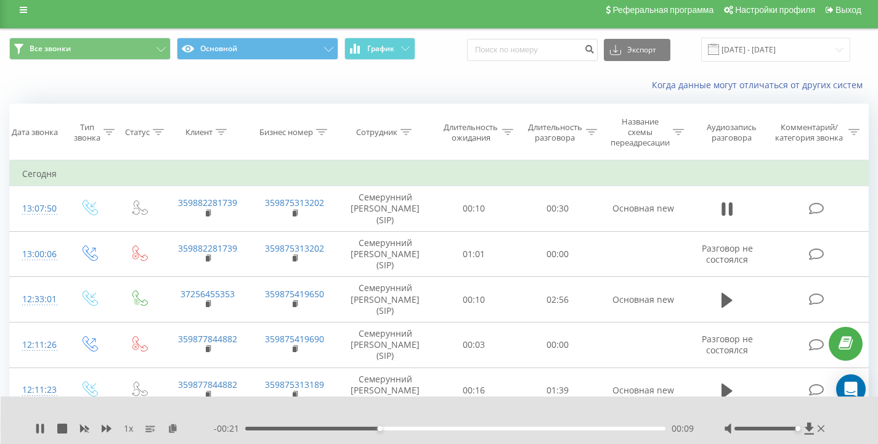
click at [437, 68] on div "Все звонки Основной График Экспорт .csv .xls .xlsx [DATE] - [DATE]" at bounding box center [439, 49] width 877 height 41
click at [453, 65] on div "Все звонки Основной График Экспорт .csv .xls .xlsx [DATE] - [DATE]" at bounding box center [439, 49] width 877 height 41
click at [452, 64] on div "Все звонки Основной График Экспорт .csv .xls .xlsx [DATE] - [DATE]" at bounding box center [439, 49] width 877 height 41
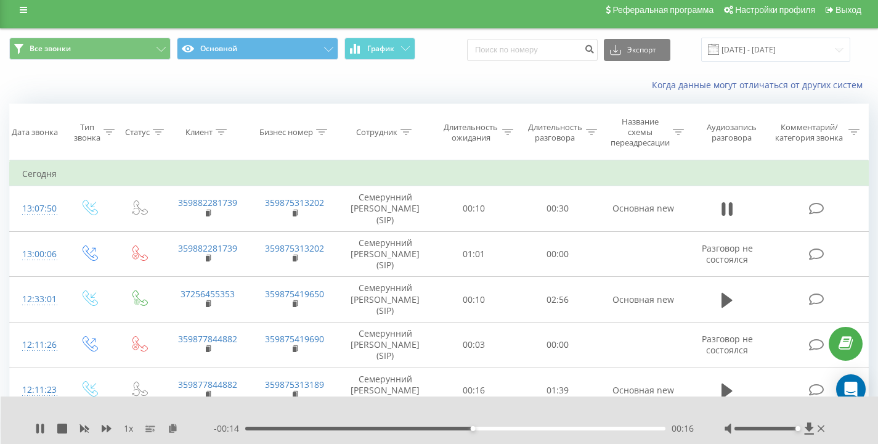
click at [83, 86] on div "Когда данные могут отличаться от других систем" at bounding box center [439, 85] width 877 height 30
click at [95, 83] on div "Когда данные могут отличаться от других систем" at bounding box center [439, 85] width 877 height 30
click at [100, 85] on div "Когда данные могут отличаться от других систем" at bounding box center [439, 85] width 877 height 30
click at [161, 81] on div "Когда данные могут отличаться от других систем" at bounding box center [439, 85] width 877 height 30
click at [174, 82] on div "Когда данные могут отличаться от других систем" at bounding box center [439, 85] width 877 height 30
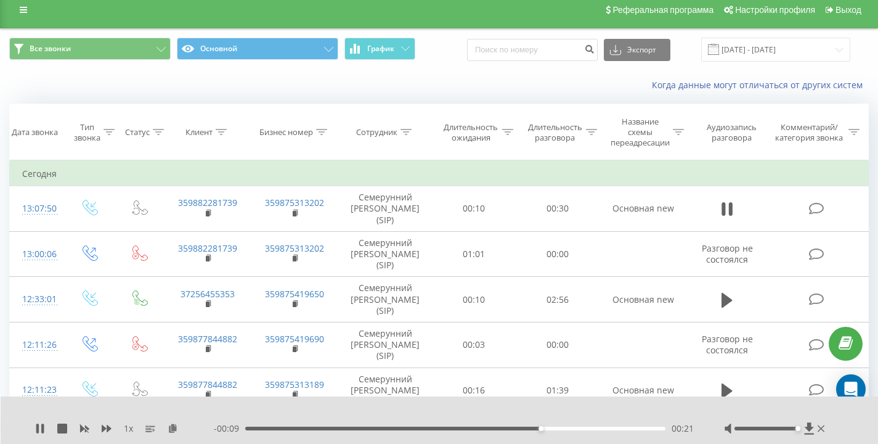
click at [189, 81] on div "Когда данные могут отличаться от других систем" at bounding box center [439, 85] width 877 height 30
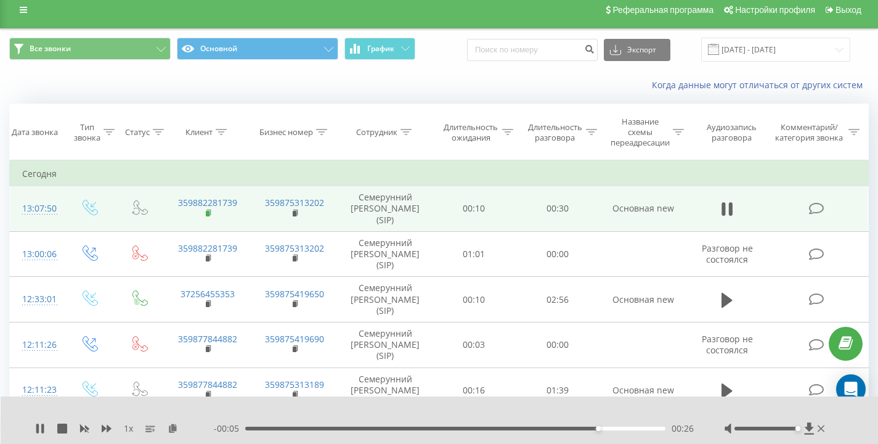
click at [208, 213] on rect at bounding box center [208, 214] width 4 height 6
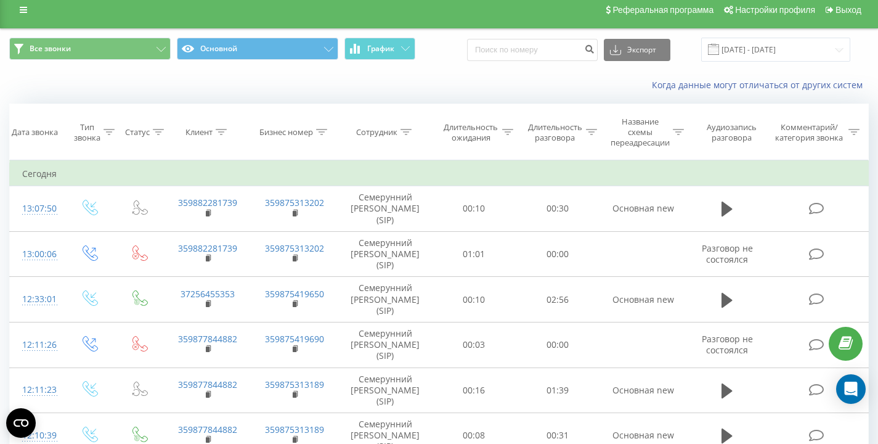
click at [449, 70] on div "Когда данные могут отличаться от других систем" at bounding box center [439, 85] width 877 height 30
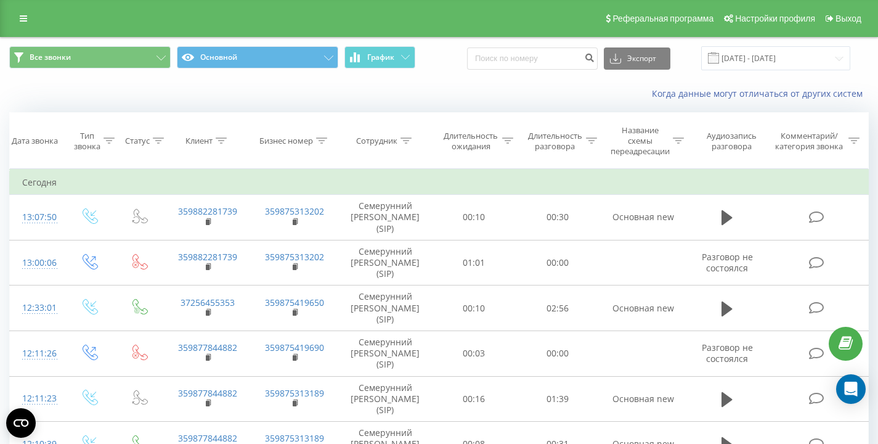
click at [436, 92] on div "Когда данные могут отличаться от других систем" at bounding box center [604, 93] width 548 height 12
click at [163, 96] on div "Когда данные могут отличаться от других систем" at bounding box center [439, 94] width 877 height 30
click at [436, 86] on div "Когда данные могут отличаться от других систем" at bounding box center [439, 94] width 877 height 30
click at [91, 98] on div "Когда данные могут отличаться от других систем" at bounding box center [439, 94] width 877 height 30
click at [225, 79] on div "Когда данные могут отличаться от других систем" at bounding box center [439, 94] width 877 height 30
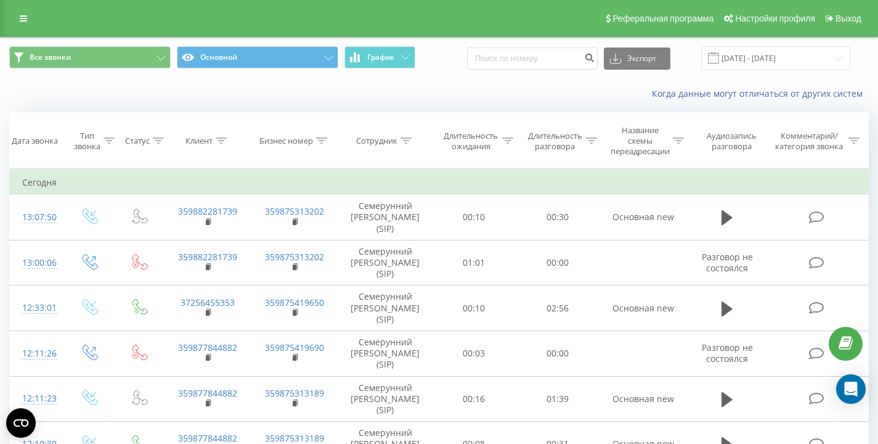
click at [473, 96] on div "Когда данные могут отличаться от других систем" at bounding box center [604, 93] width 548 height 12
click at [438, 79] on div "Когда данные могут отличаться от других систем" at bounding box center [439, 94] width 877 height 30
click at [83, 84] on div "Когда данные могут отличаться от других систем" at bounding box center [439, 94] width 877 height 30
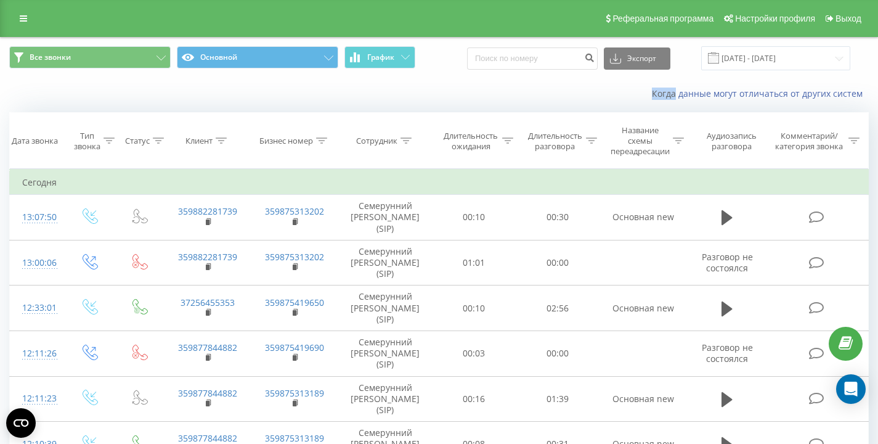
click at [108, 98] on div "Когда данные могут отличаться от других систем" at bounding box center [439, 94] width 877 height 30
click at [105, 98] on div "Когда данные могут отличаться от других систем" at bounding box center [439, 94] width 877 height 30
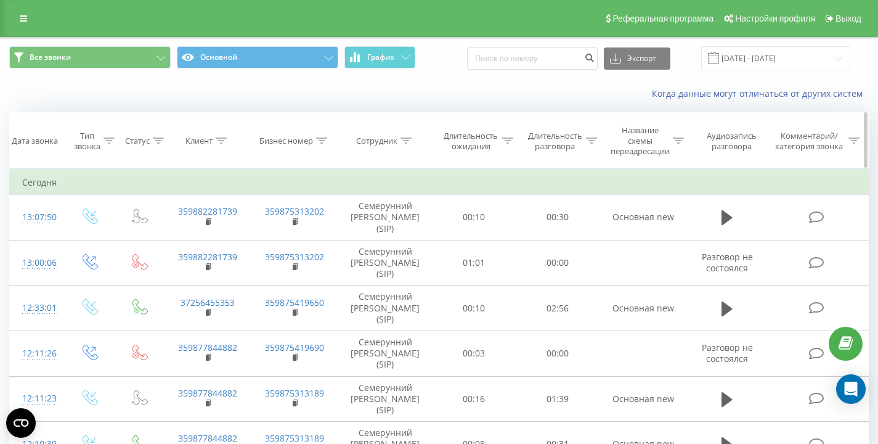
click at [457, 115] on th "Длительность ожидания" at bounding box center [475, 141] width 84 height 56
click at [452, 81] on div "Когда данные могут отличаться от других систем" at bounding box center [439, 94] width 877 height 30
click at [123, 88] on div "Когда данные могут отличаться от других систем" at bounding box center [439, 94] width 877 height 30
click at [307, 97] on div "Когда данные могут отличаться от других систем" at bounding box center [439, 94] width 877 height 30
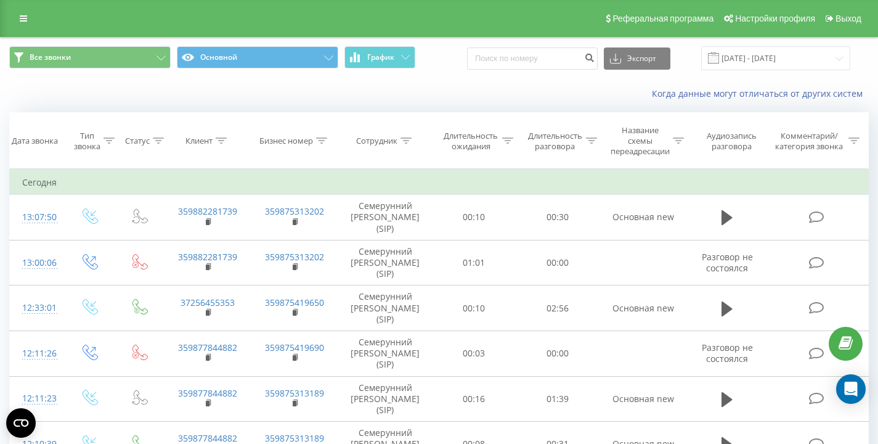
click at [307, 97] on div "Когда данные могут отличаться от других систем" at bounding box center [439, 94] width 877 height 30
click at [415, 92] on div "Когда данные могут отличаться от других систем" at bounding box center [604, 93] width 548 height 12
click at [396, 91] on div "Когда данные могут отличаться от других систем" at bounding box center [604, 93] width 548 height 12
click at [405, 97] on div "Когда данные могут отличаться от других систем" at bounding box center [604, 93] width 548 height 12
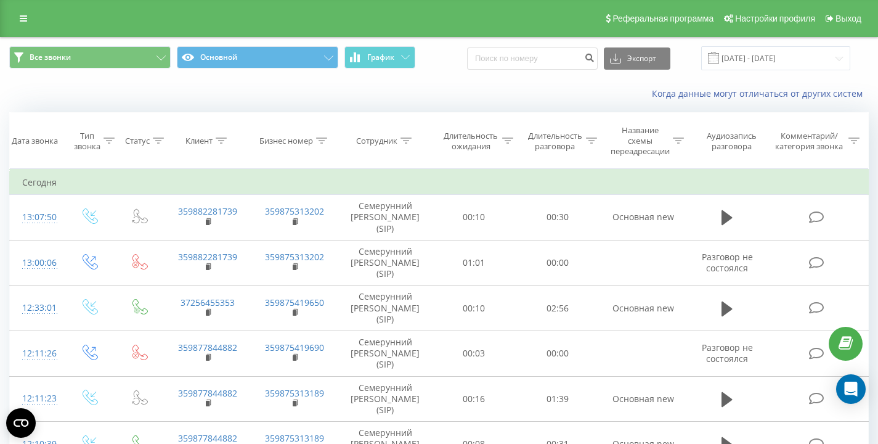
click at [405, 97] on div "Когда данные могут отличаться от других систем" at bounding box center [604, 93] width 548 height 12
click at [402, 97] on div "Когда данные могут отличаться от других систем" at bounding box center [604, 93] width 548 height 12
click at [457, 62] on div "Все звонки Основной График Экспорт .csv .xls .xlsx [DATE] - [DATE]" at bounding box center [438, 58] width 859 height 24
click at [476, 101] on div "Когда данные могут отличаться от других систем" at bounding box center [439, 94] width 877 height 30
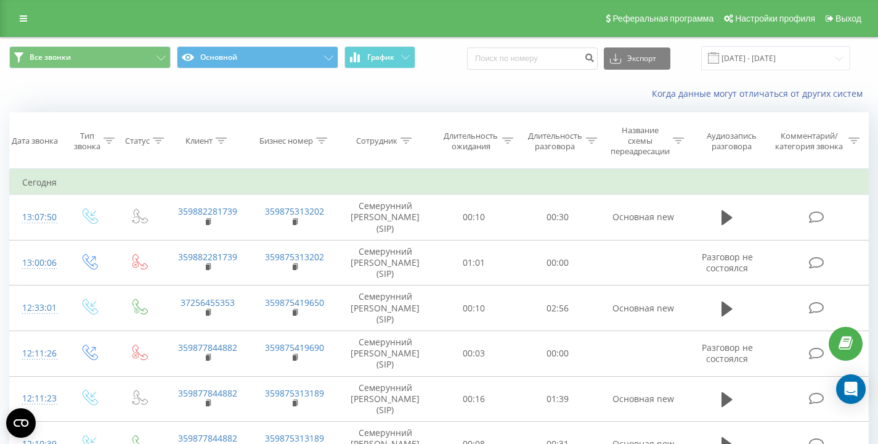
click at [449, 62] on div "Все звонки Основной График Экспорт .csv .xls .xlsx [DATE] - [DATE]" at bounding box center [438, 58] width 859 height 24
click at [442, 65] on div "Все звонки Основной График Экспорт .csv .xls .xlsx [DATE] - [DATE]" at bounding box center [438, 58] width 859 height 24
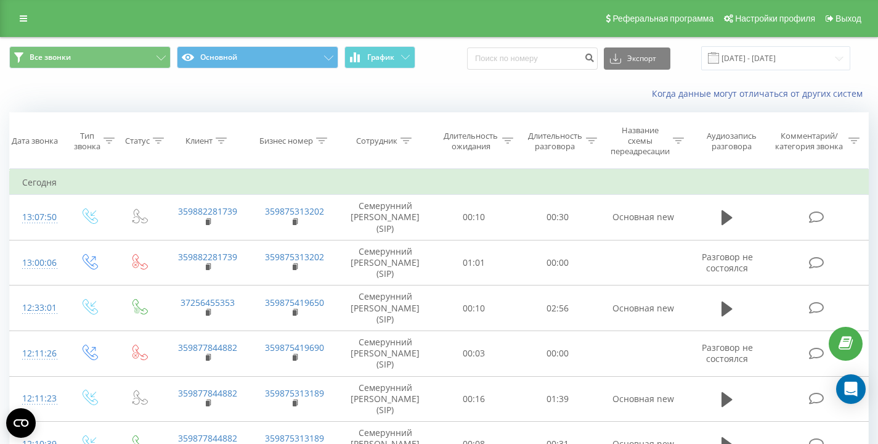
click at [472, 100] on div "Когда данные могут отличаться от других систем" at bounding box center [604, 93] width 548 height 12
click at [376, 95] on div "Когда данные могут отличаться от других систем" at bounding box center [604, 93] width 548 height 12
click at [548, 67] on input at bounding box center [532, 58] width 131 height 22
click at [488, 62] on div "Все звонки Основной График Экспорт .csv .xls .xlsx [DATE] - [DATE]" at bounding box center [438, 58] width 859 height 24
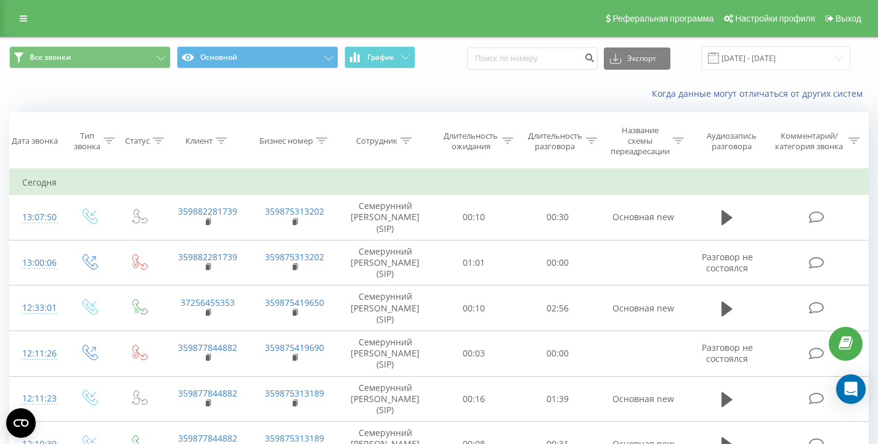
click at [433, 78] on div "Все звонки Основной График Экспорт .csv .xls .xlsx [DATE] - [DATE]" at bounding box center [439, 58] width 877 height 41
click at [458, 76] on div "Все звонки Основной График Экспорт .csv .xls .xlsx [DATE] - [DATE]" at bounding box center [439, 58] width 877 height 41
